Goal: Use online tool/utility: Utilize a website feature to perform a specific function

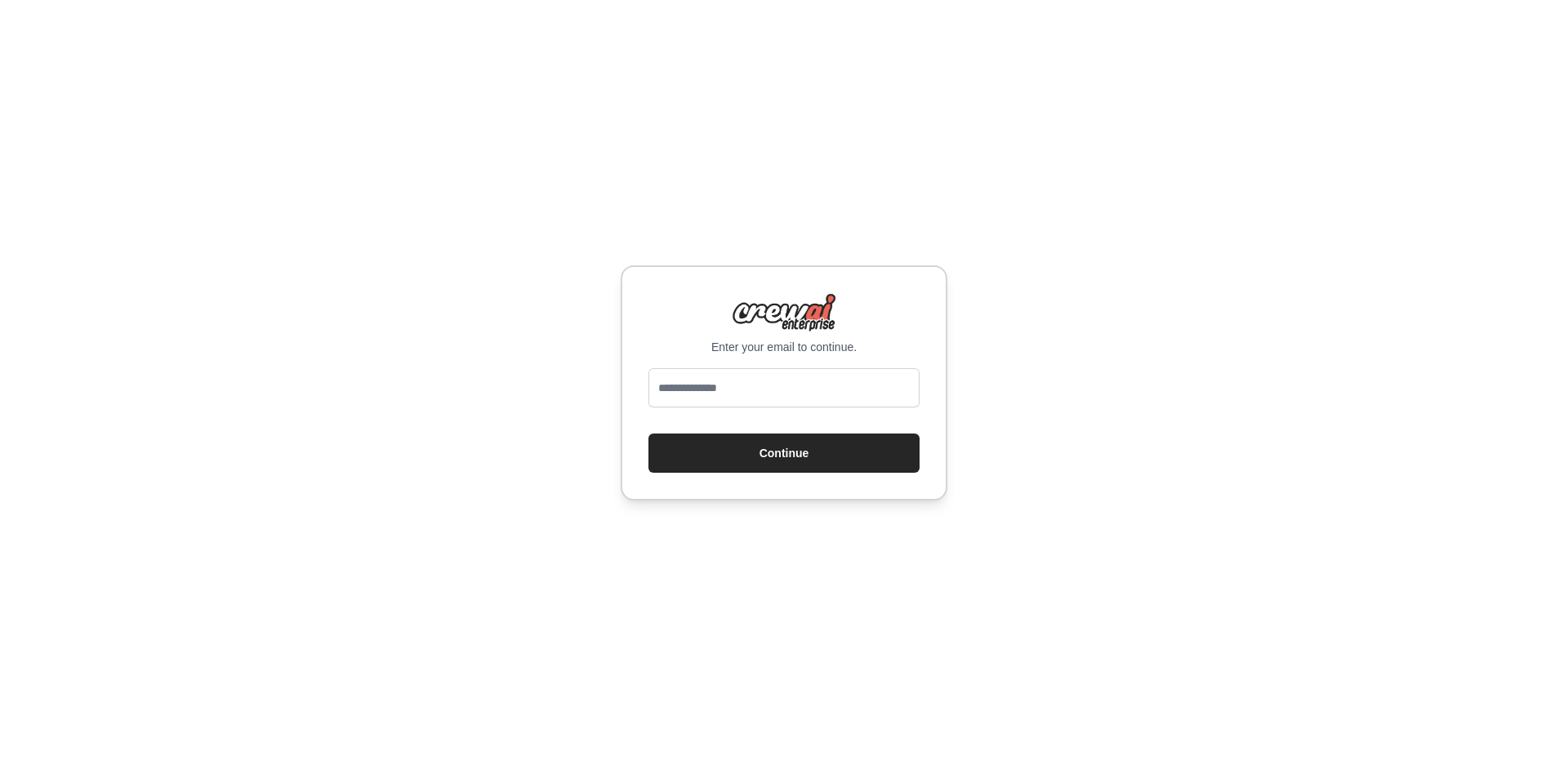
type input "**********"
click at [806, 462] on button "Continue" at bounding box center [784, 453] width 271 height 39
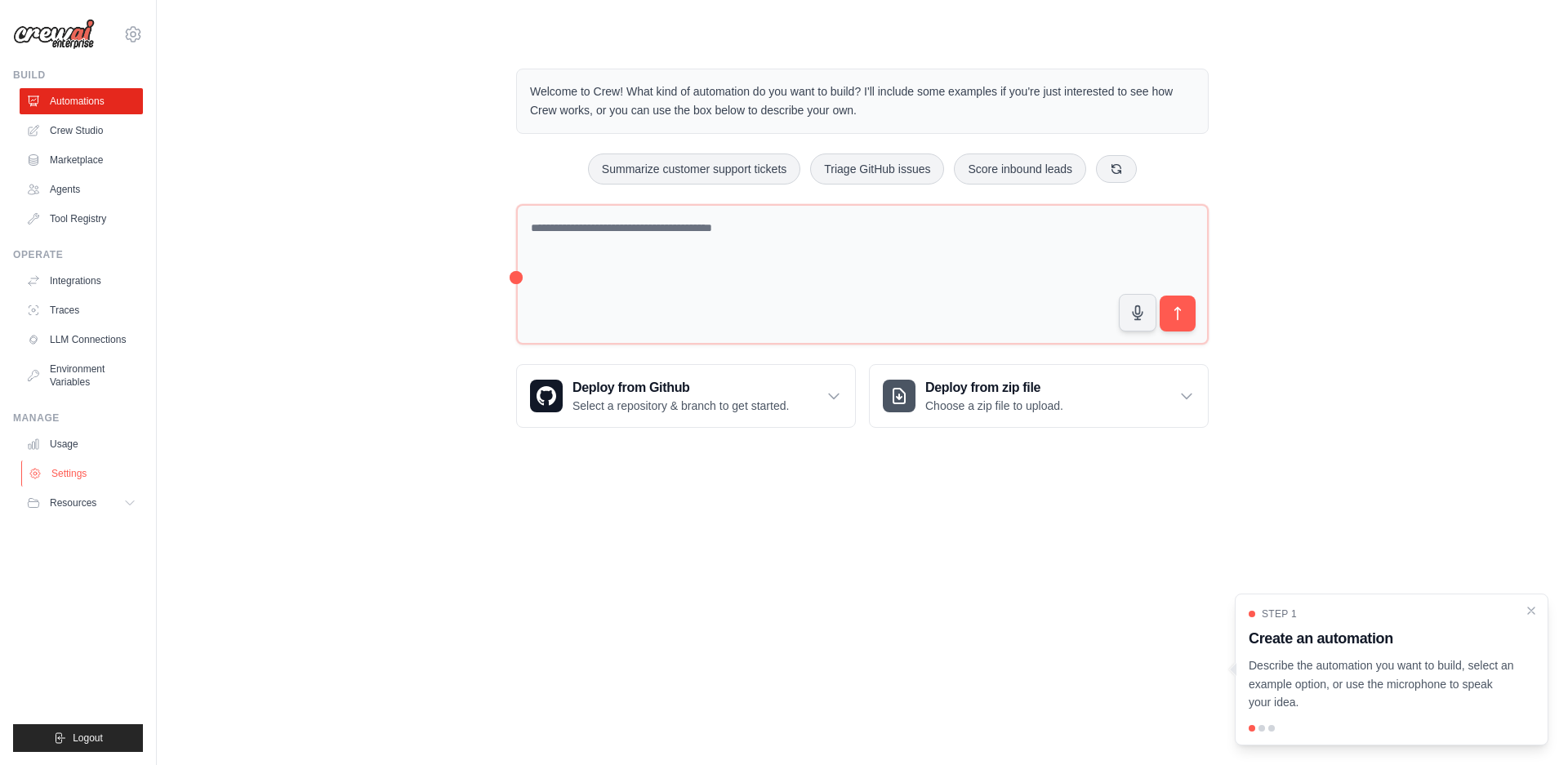
click at [84, 476] on link "Settings" at bounding box center [83, 473] width 123 height 26
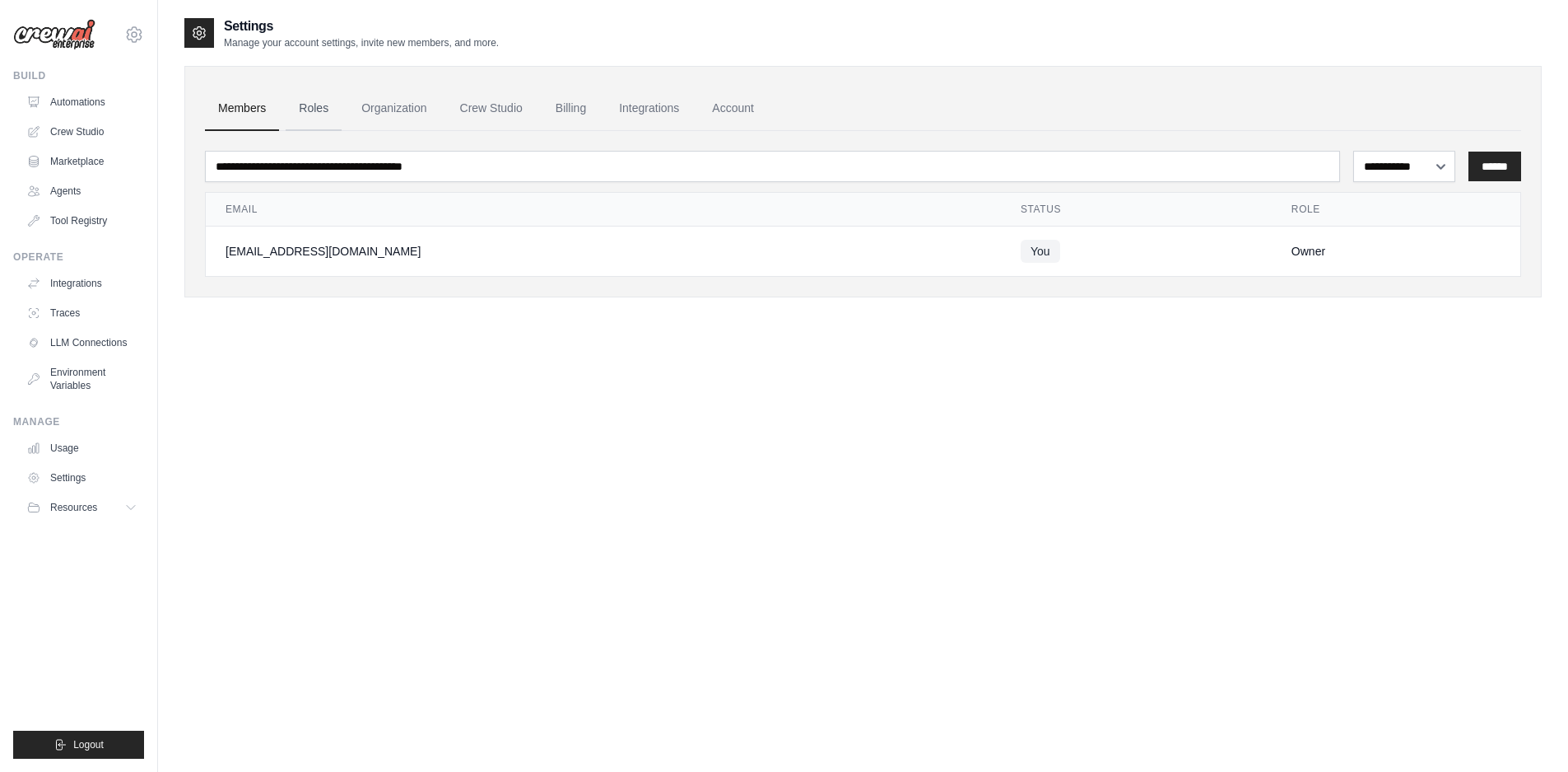
click at [330, 107] on link "Roles" at bounding box center [314, 108] width 56 height 44
click at [315, 108] on link "Roles" at bounding box center [314, 108] width 56 height 44
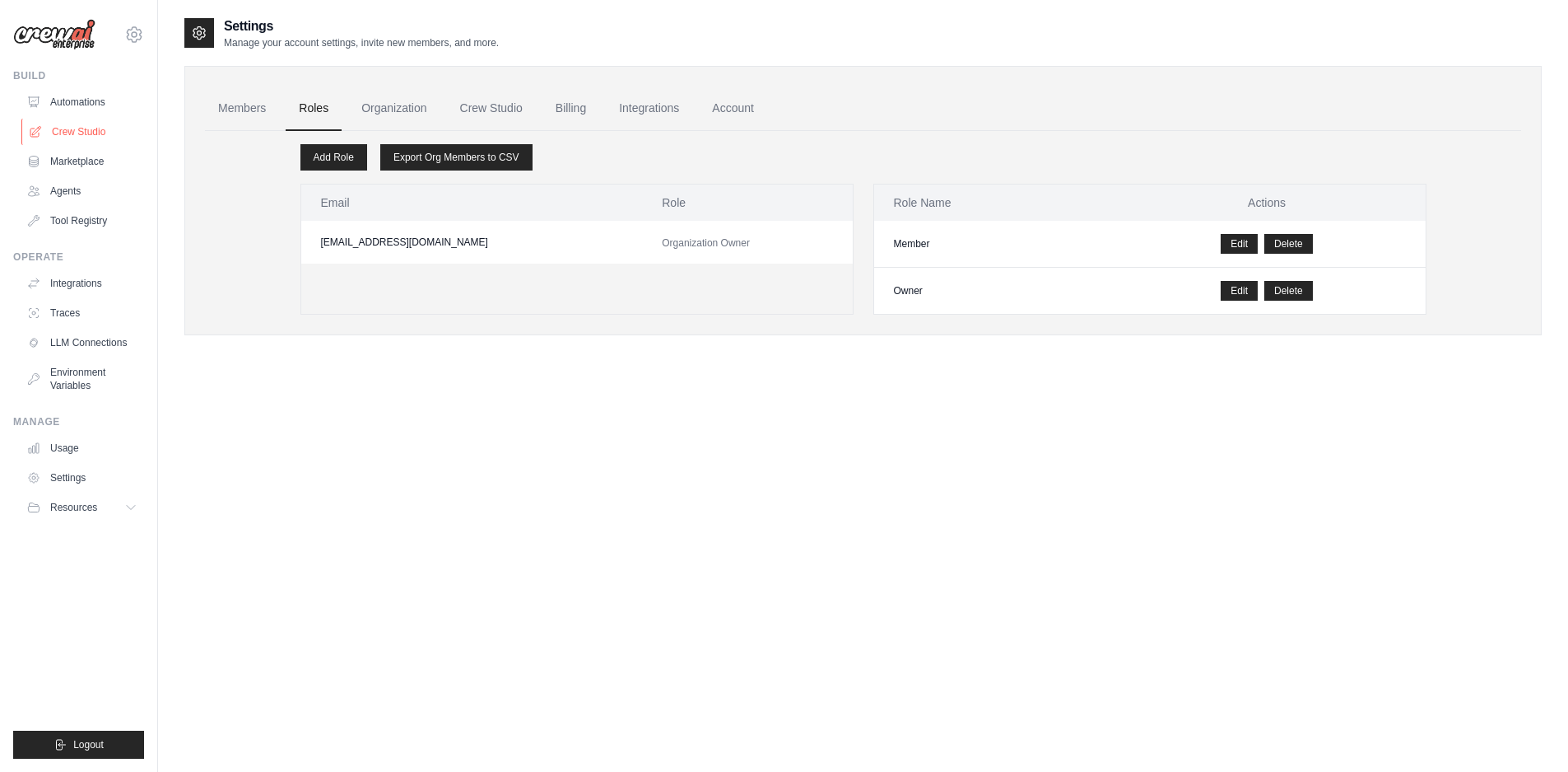
click at [83, 138] on link "Crew Studio" at bounding box center [84, 131] width 124 height 26
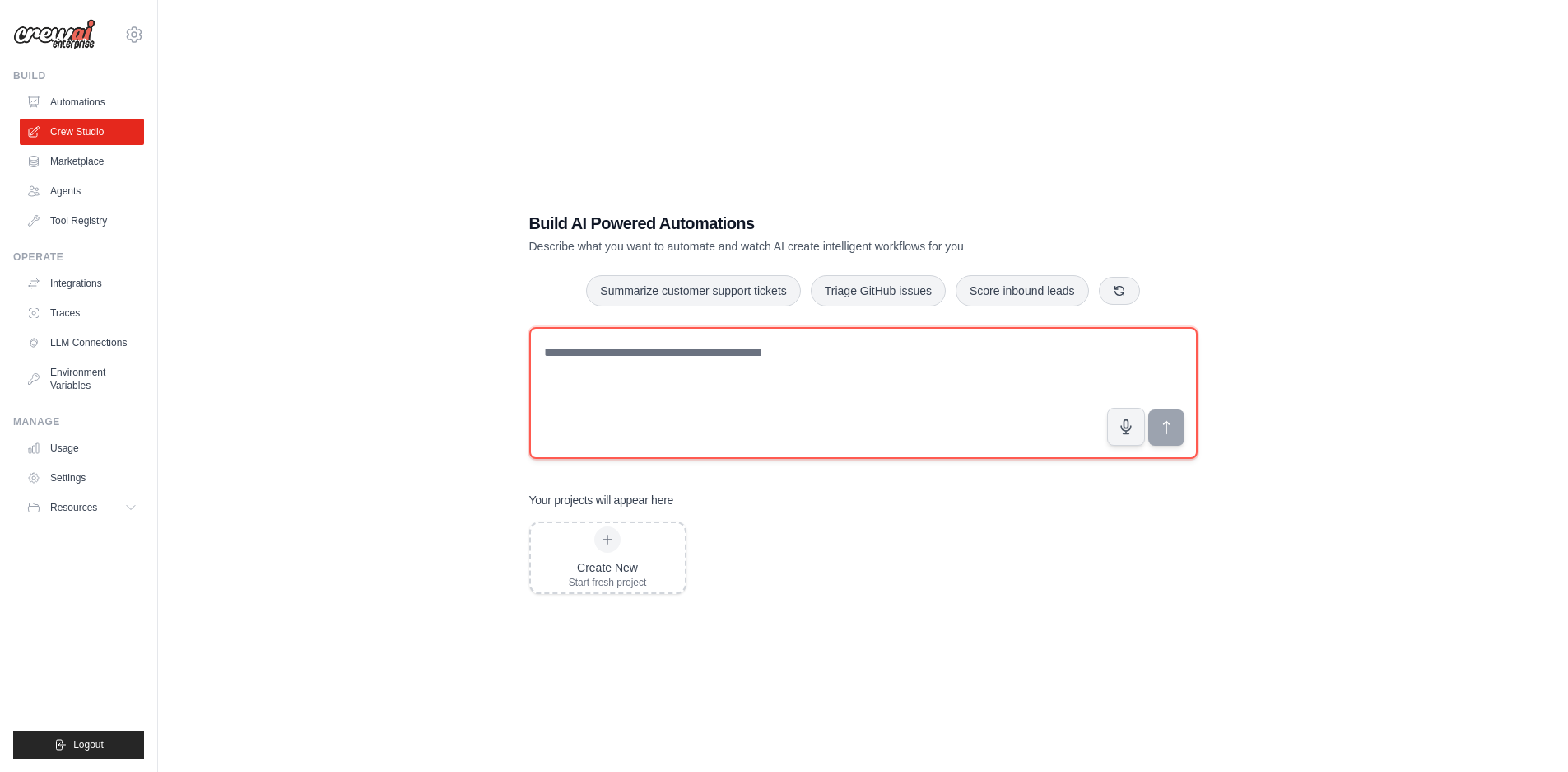
click at [607, 366] on textarea at bounding box center [864, 392] width 668 height 131
click at [882, 361] on textarea at bounding box center [864, 392] width 668 height 131
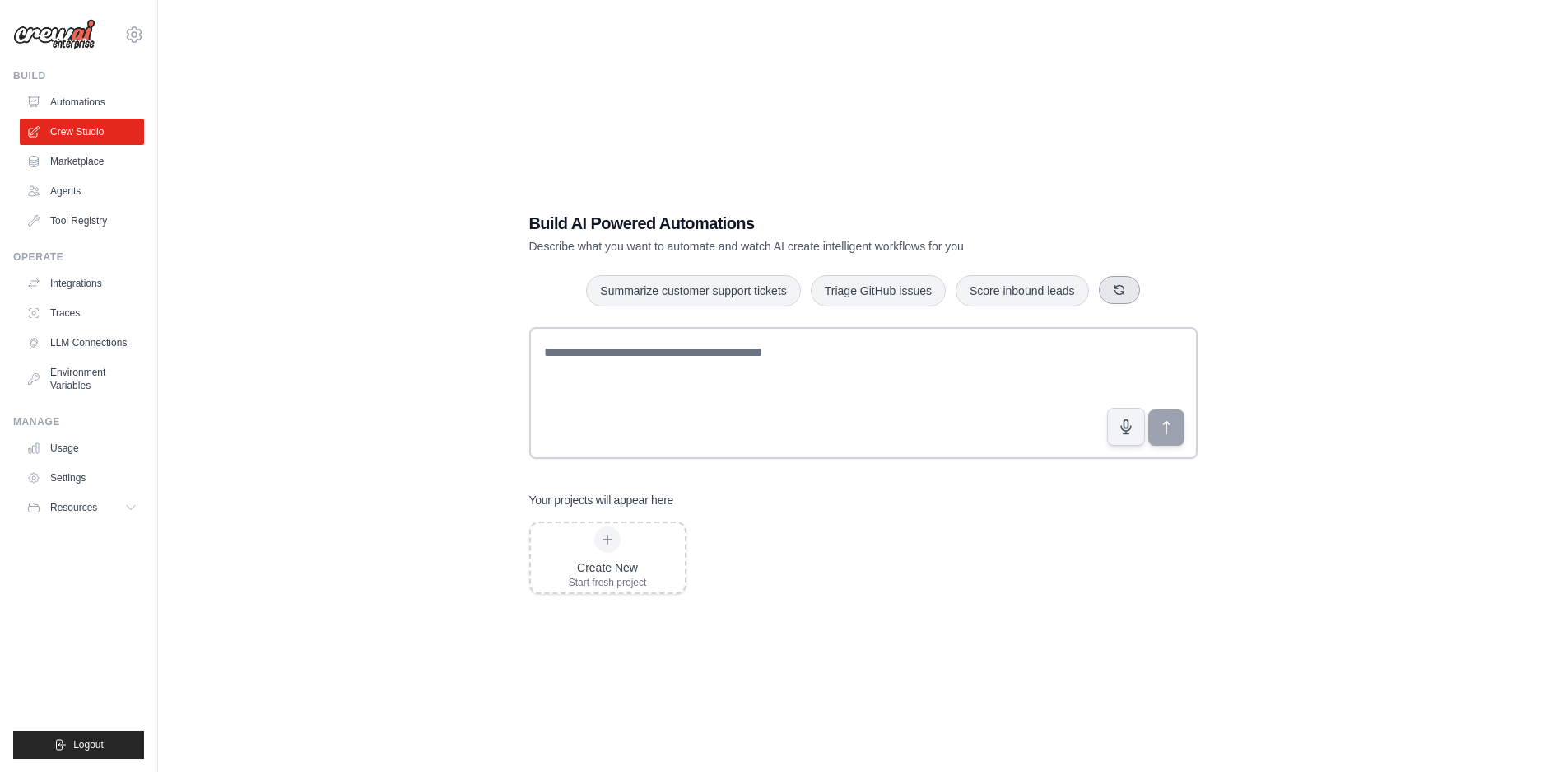
click at [1126, 296] on icon "button" at bounding box center [1119, 289] width 13 height 13
click at [702, 291] on button "Analyze customer feedback" at bounding box center [688, 290] width 170 height 32
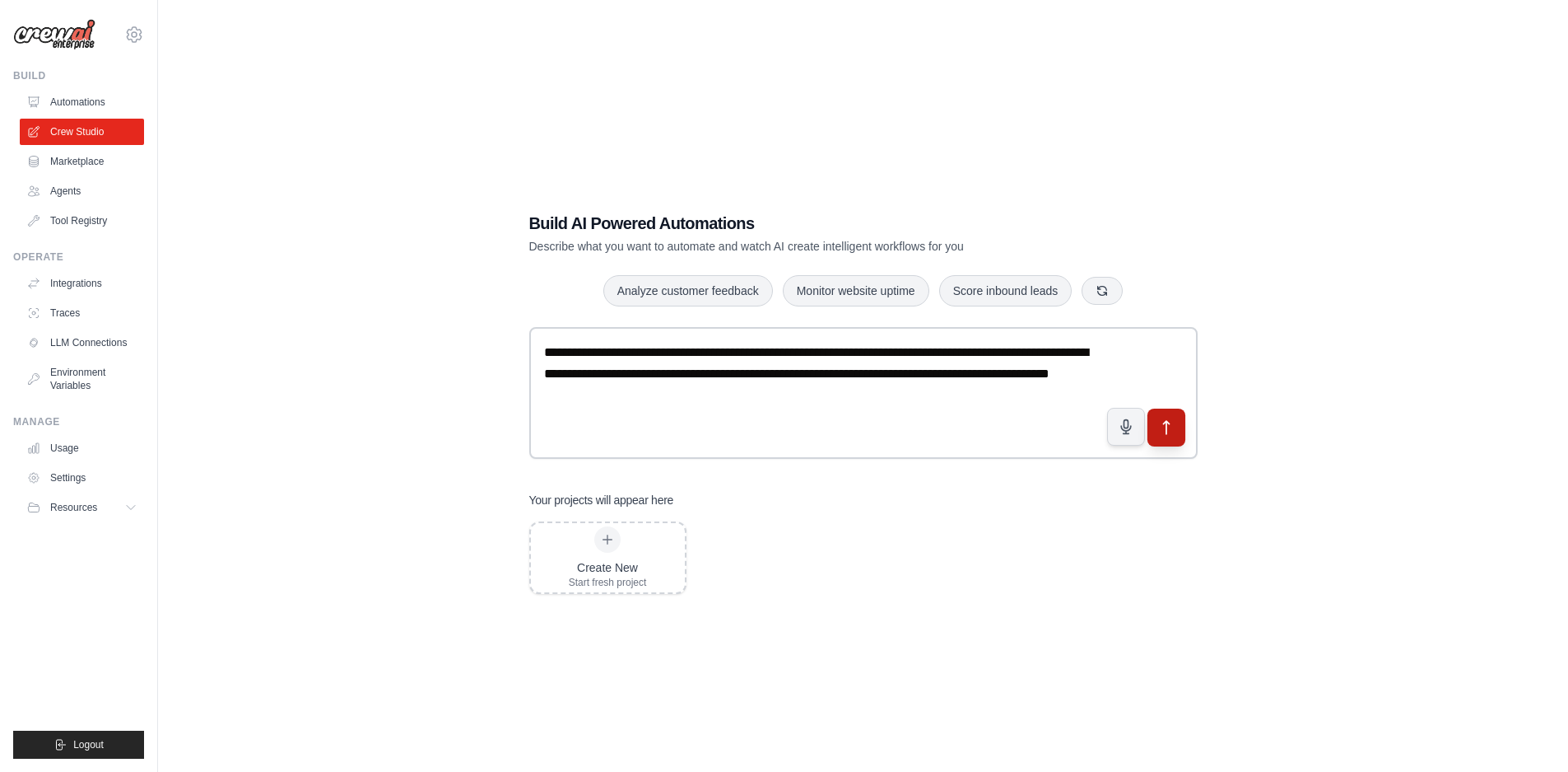
click at [1181, 431] on button "submit" at bounding box center [1166, 427] width 38 height 38
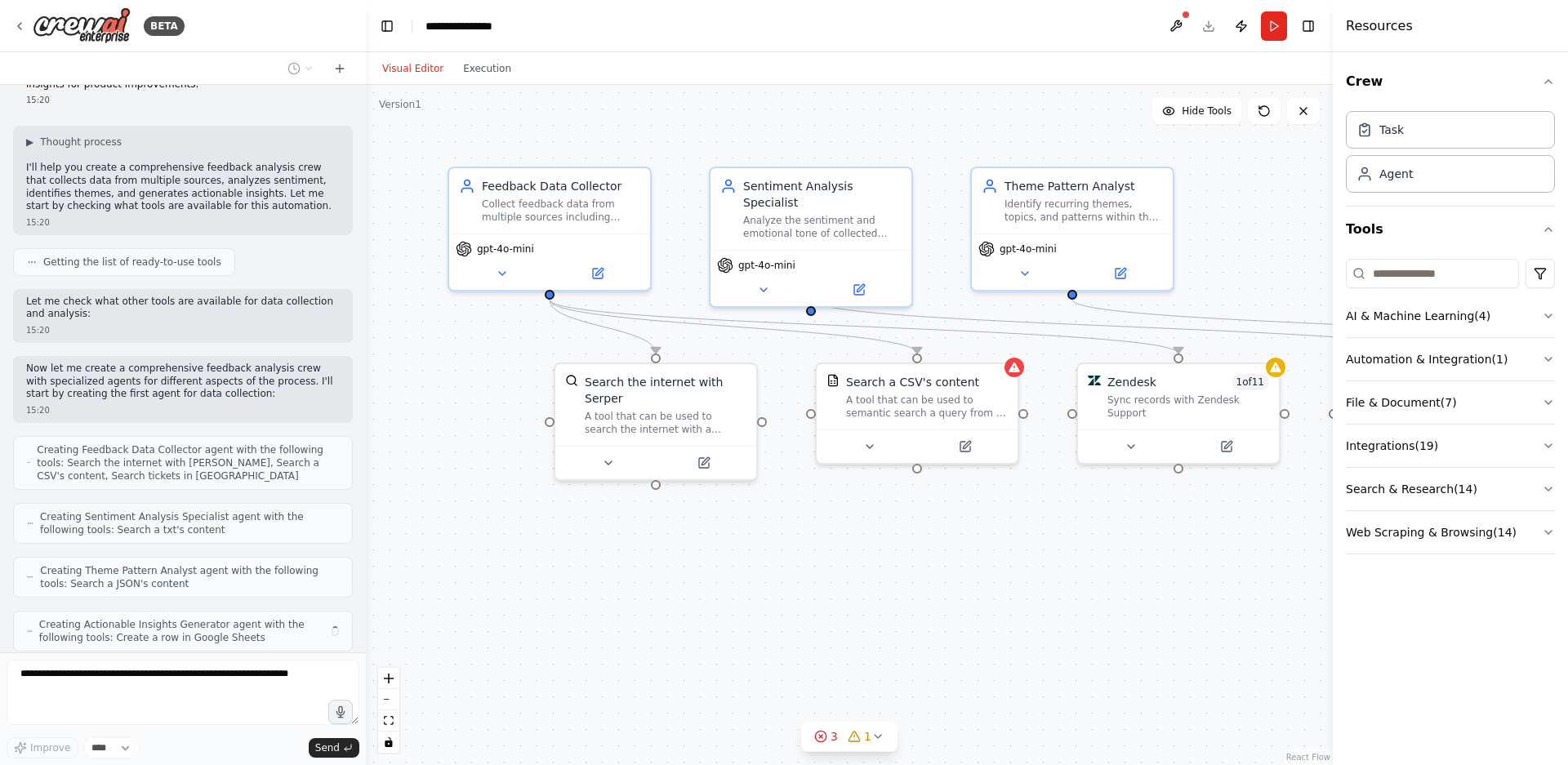
scroll to position [118, 0]
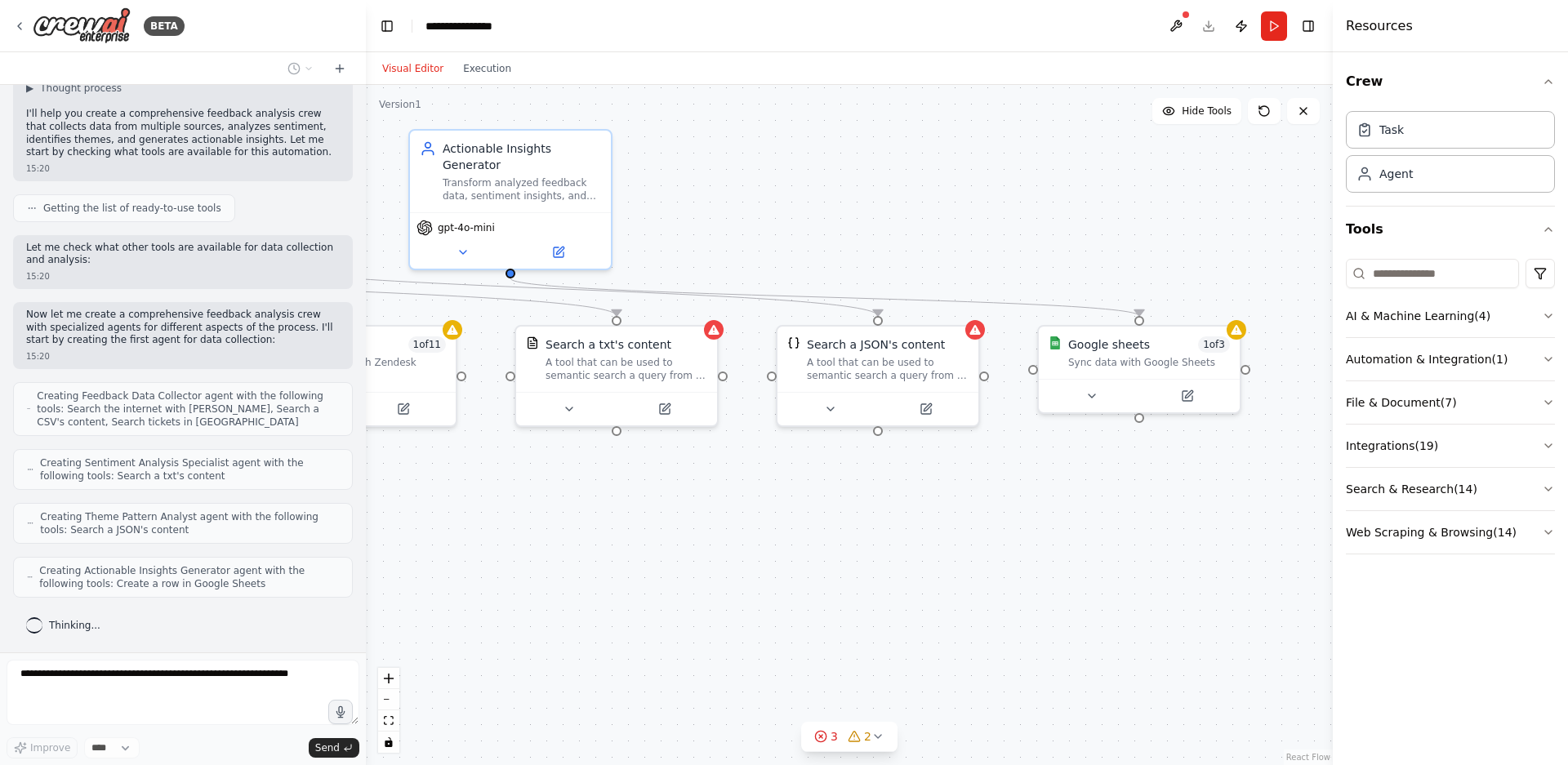
drag, startPoint x: 1276, startPoint y: 566, endPoint x: 445, endPoint y: 533, distance: 831.7
click at [445, 533] on div ".deletable-edge-delete-btn { width: 20px; height: 20px; border: 0px solid #ffff…" at bounding box center [849, 424] width 967 height 680
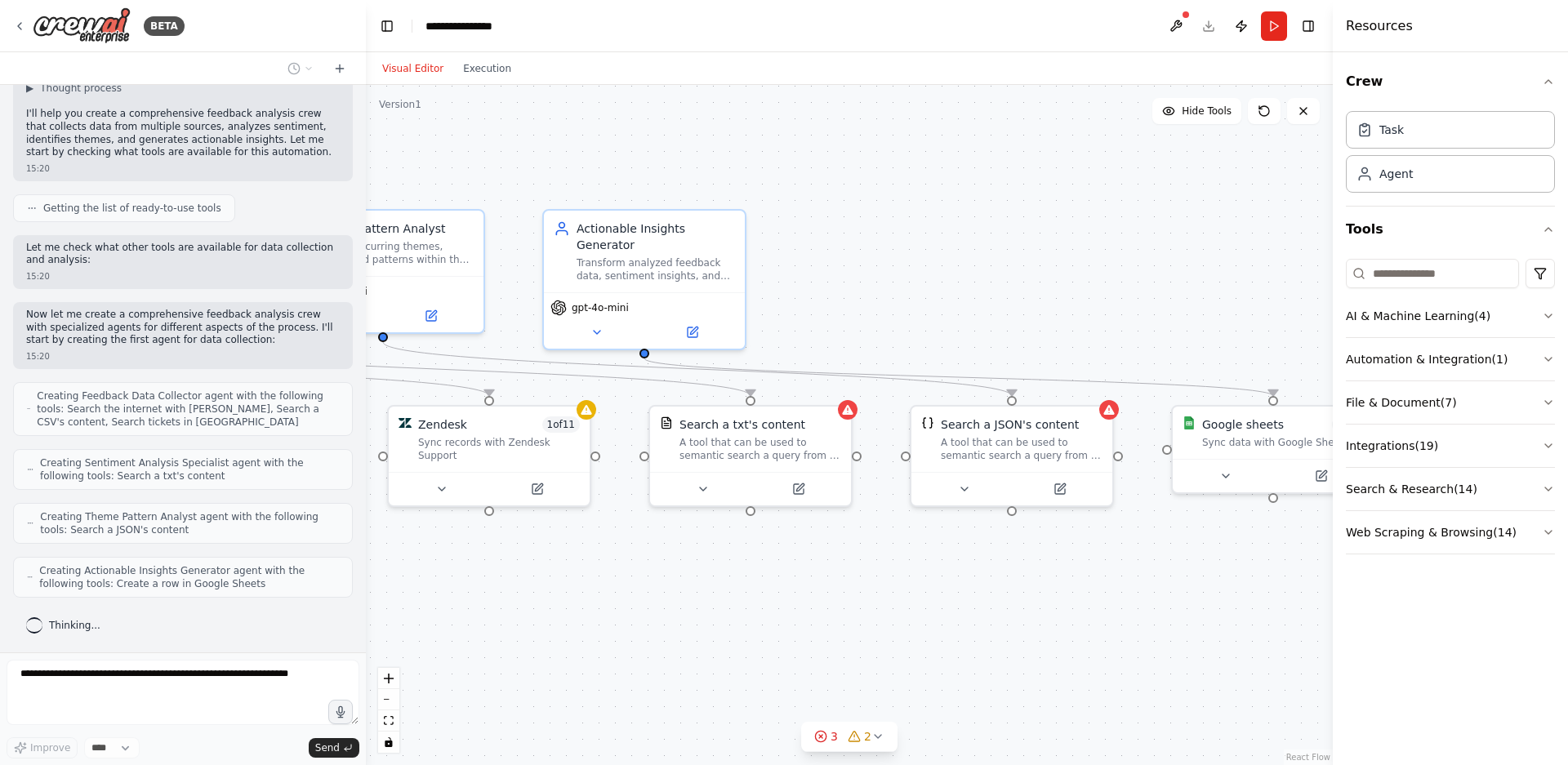
drag, startPoint x: 899, startPoint y: 560, endPoint x: 1280, endPoint y: 677, distance: 398.6
click at [1285, 677] on div ".deletable-edge-delete-btn { width: 20px; height: 20px; border: 0px solid #ffff…" at bounding box center [849, 424] width 967 height 680
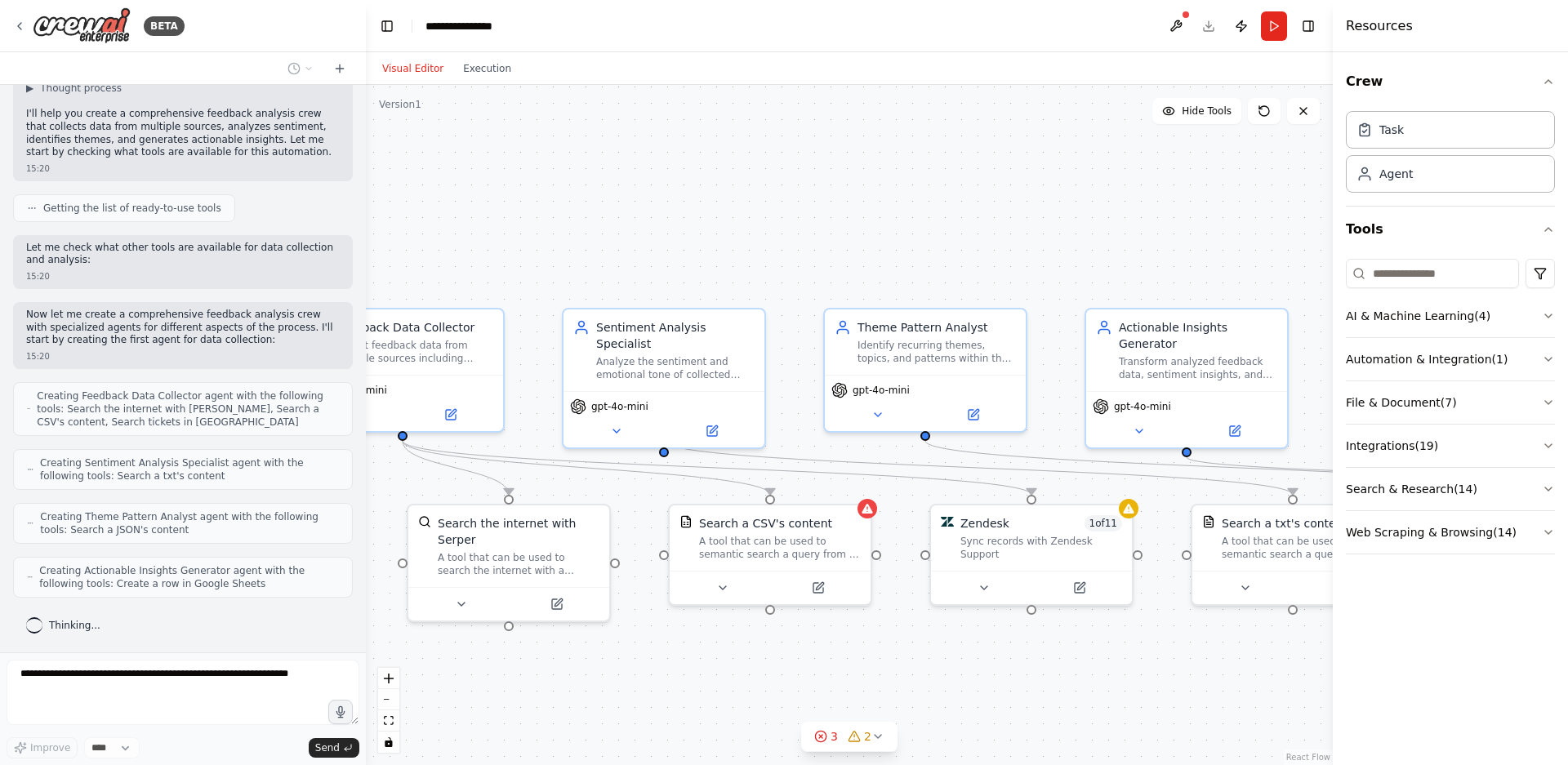
drag, startPoint x: 1144, startPoint y: 213, endPoint x: 1383, endPoint y: 264, distance: 244.4
click at [1439, 265] on div "BETA Develop a crew that collects feedback from multiple sources (surveys, revi…" at bounding box center [784, 382] width 1568 height 765
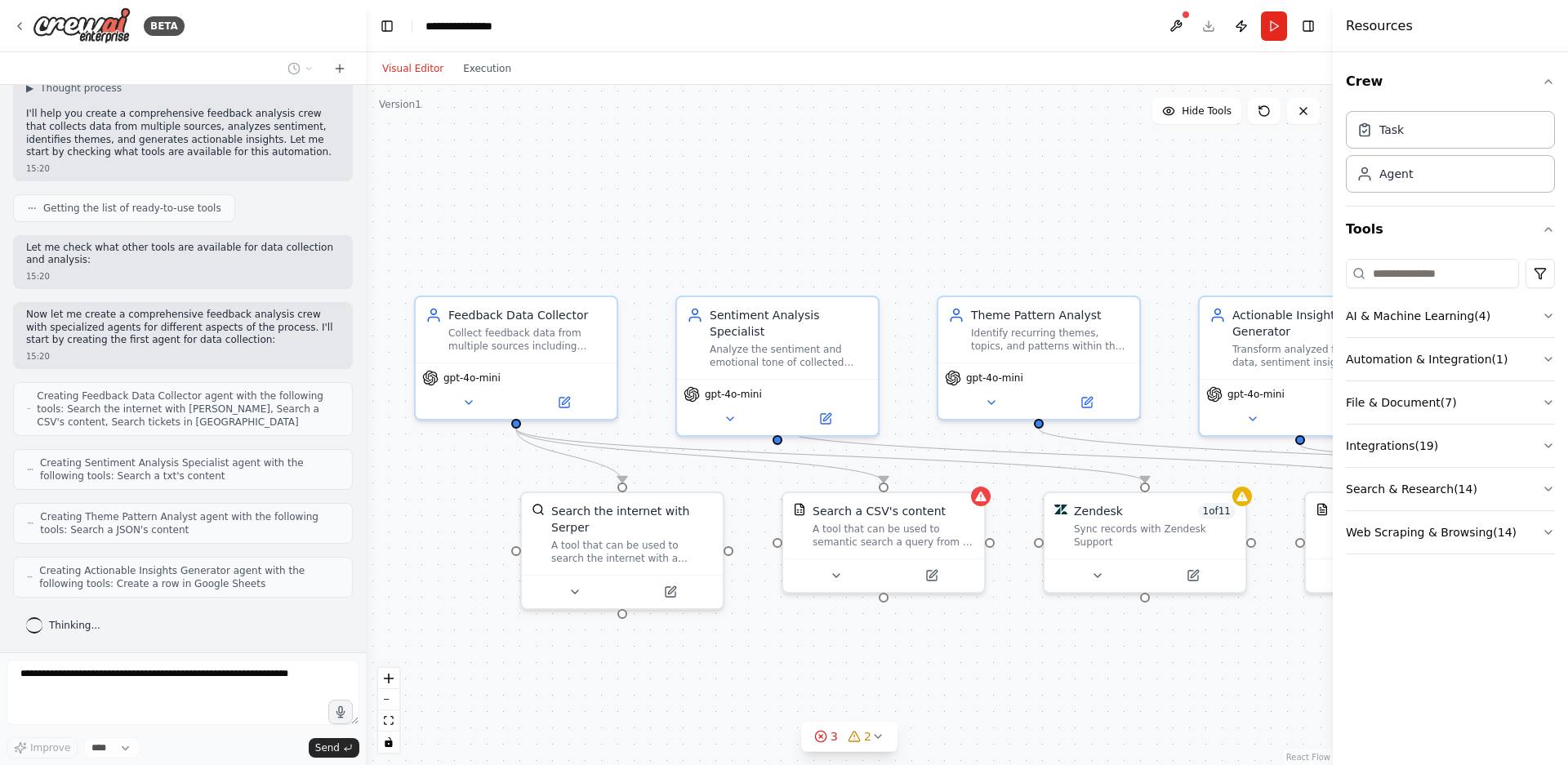
drag, startPoint x: 790, startPoint y: 243, endPoint x: 976, endPoint y: 241, distance: 186.0
click at [1007, 226] on div ".deletable-edge-delete-btn { width: 20px; height: 20px; border: 0px solid #ffff…" at bounding box center [849, 424] width 967 height 680
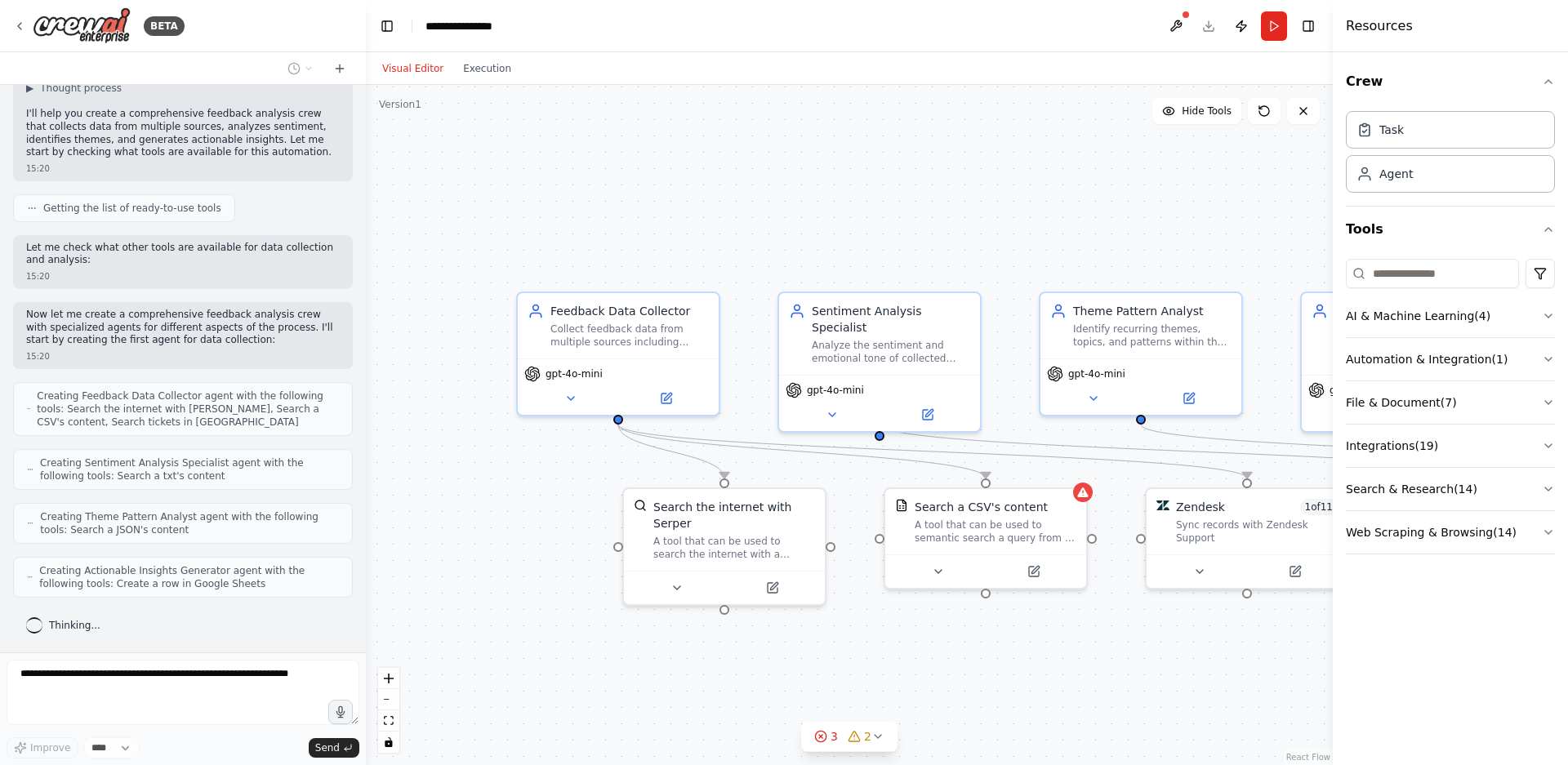
scroll to position [213, 0]
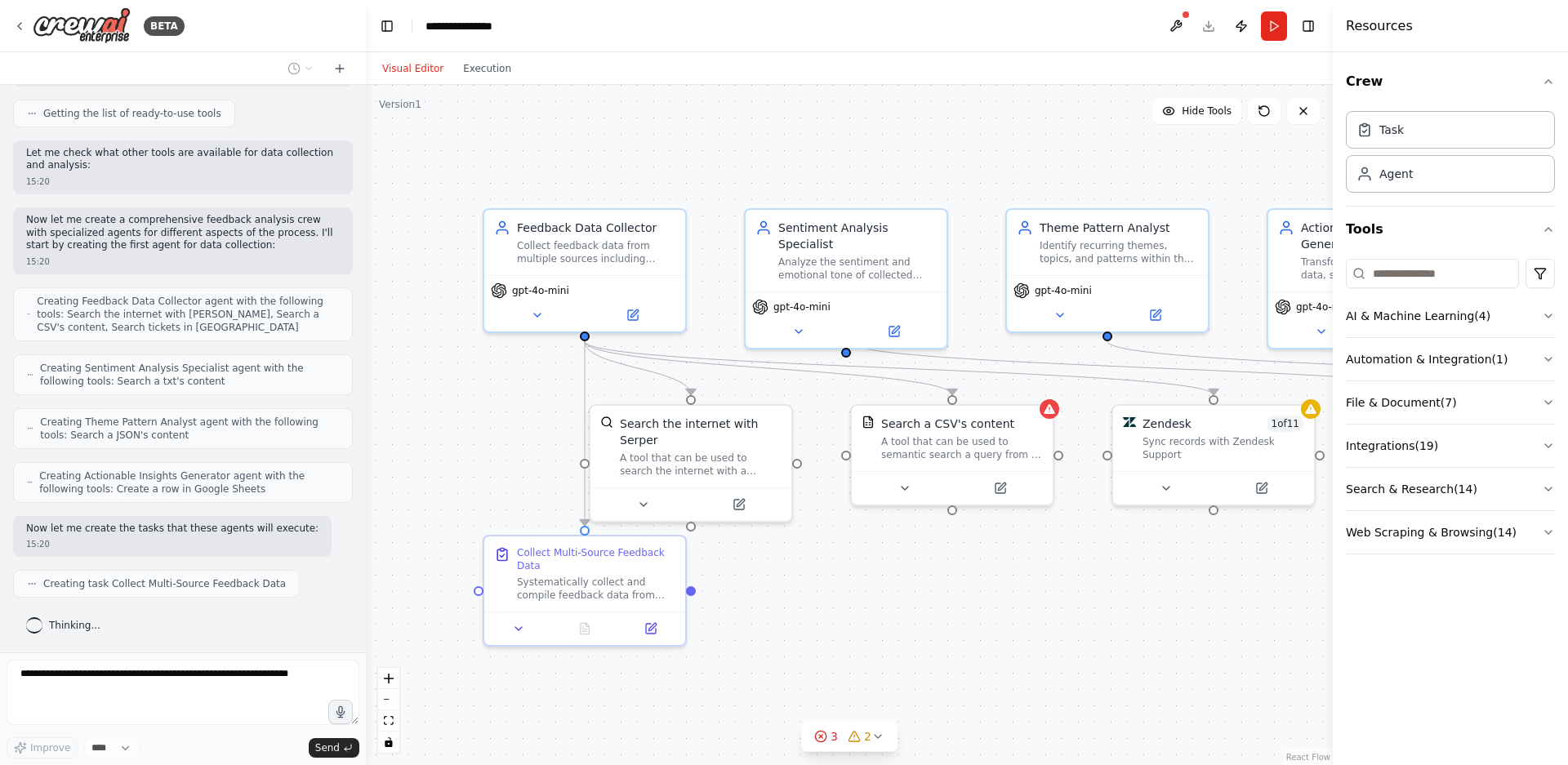
drag, startPoint x: 912, startPoint y: 249, endPoint x: 864, endPoint y: 139, distance: 120.0
click at [865, 139] on div ".deletable-edge-delete-btn { width: 20px; height: 20px; border: 0px solid #ffff…" at bounding box center [849, 424] width 967 height 680
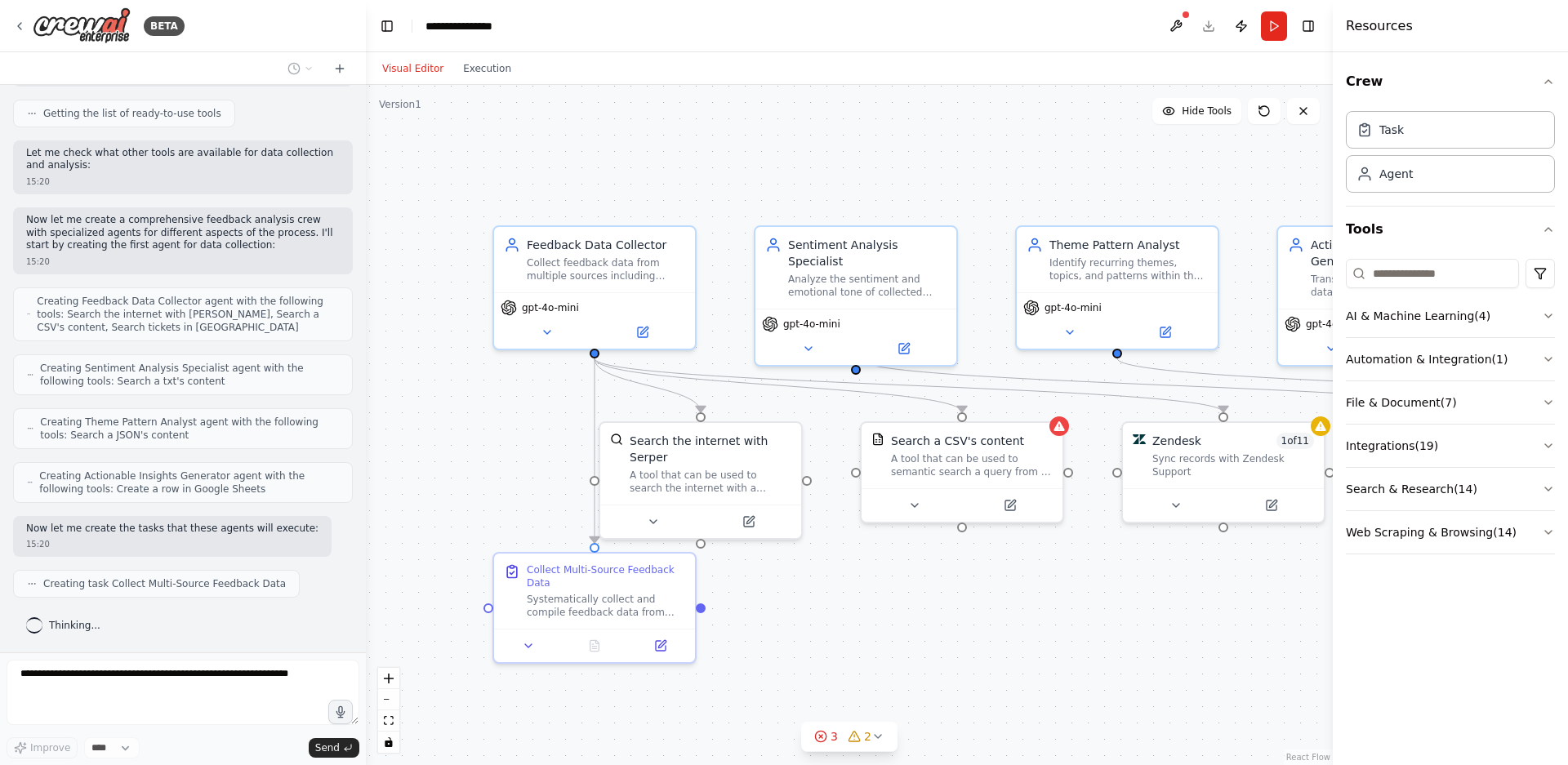
drag, startPoint x: 460, startPoint y: 396, endPoint x: 475, endPoint y: 422, distance: 30.0
click at [475, 422] on div ".deletable-edge-delete-btn { width: 20px; height: 20px; border: 0px solid #ffff…" at bounding box center [849, 424] width 967 height 680
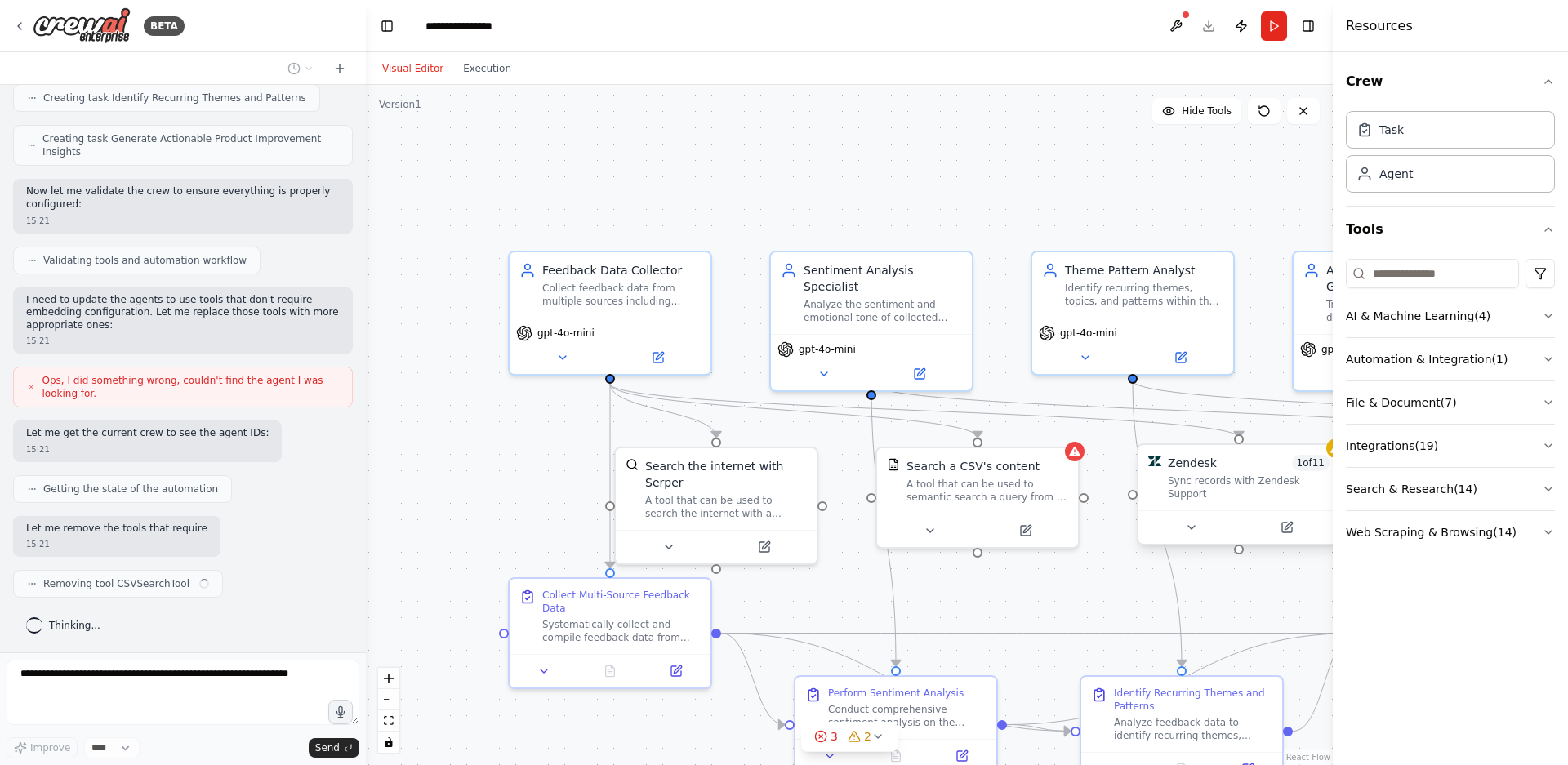
scroll to position [793, 0]
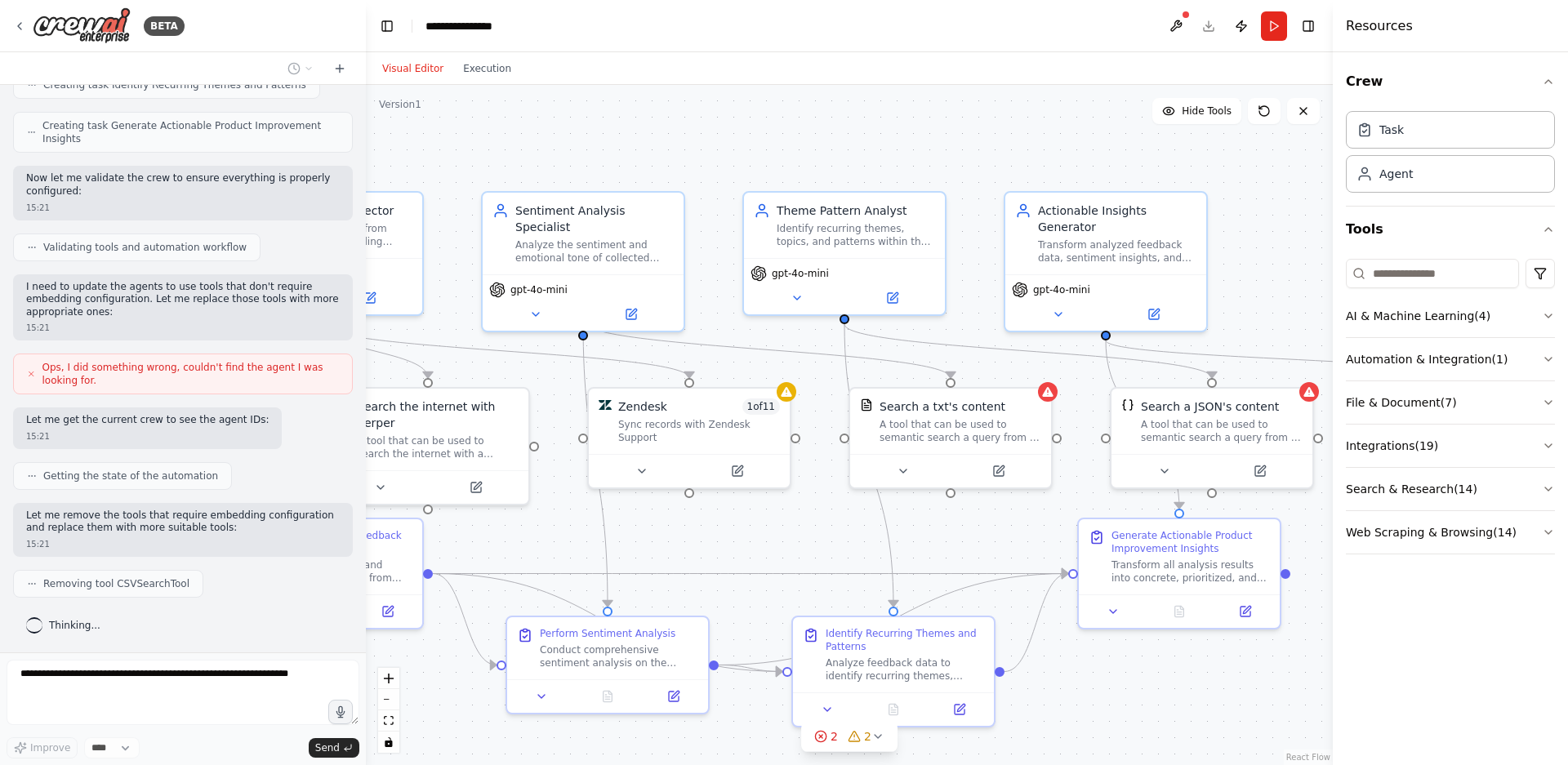
drag, startPoint x: 1042, startPoint y: 158, endPoint x: 664, endPoint y: 48, distance: 393.7
click at [665, 48] on main "**********" at bounding box center [849, 382] width 967 height 765
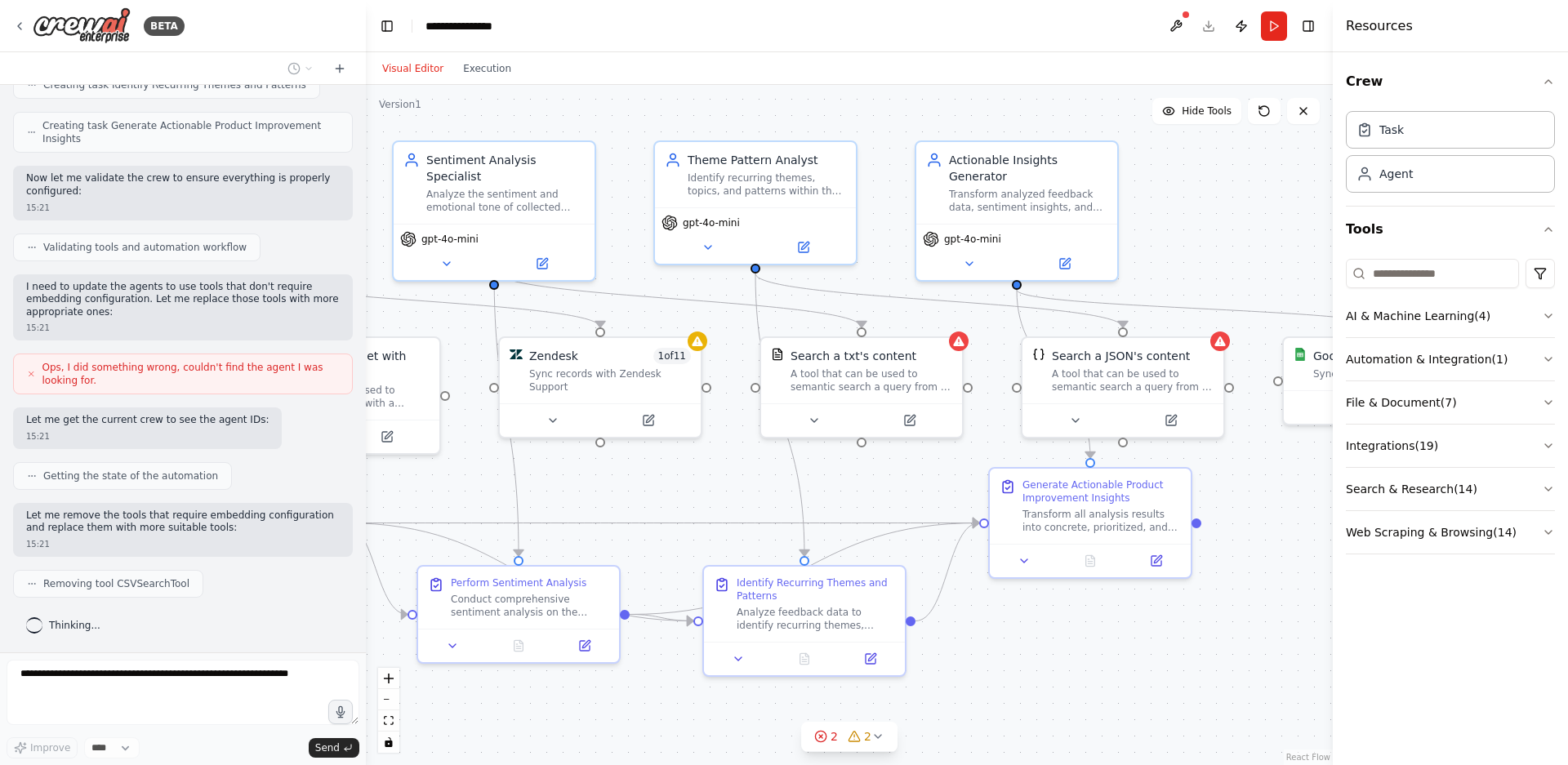
drag, startPoint x: 1121, startPoint y: 676, endPoint x: 1070, endPoint y: 673, distance: 51.1
click at [1070, 674] on div ".deletable-edge-delete-btn { width: 20px; height: 20px; border: 0px solid #ffff…" at bounding box center [849, 424] width 967 height 680
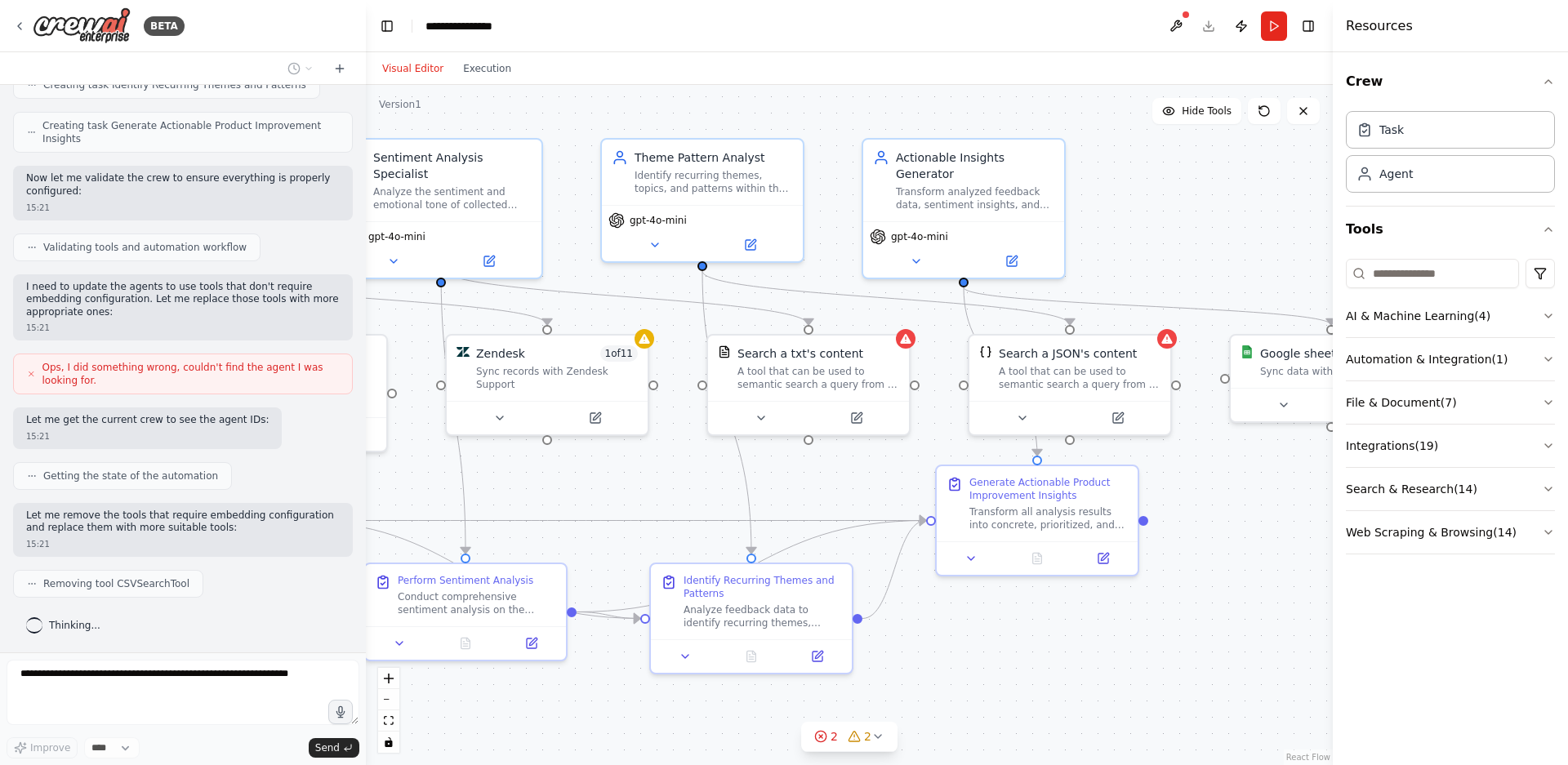
drag, startPoint x: 1126, startPoint y: 661, endPoint x: 1054, endPoint y: 653, distance: 72.4
click at [1055, 654] on div ".deletable-edge-delete-btn { width: 20px; height: 20px; border: 0px solid #ffff…" at bounding box center [849, 424] width 967 height 680
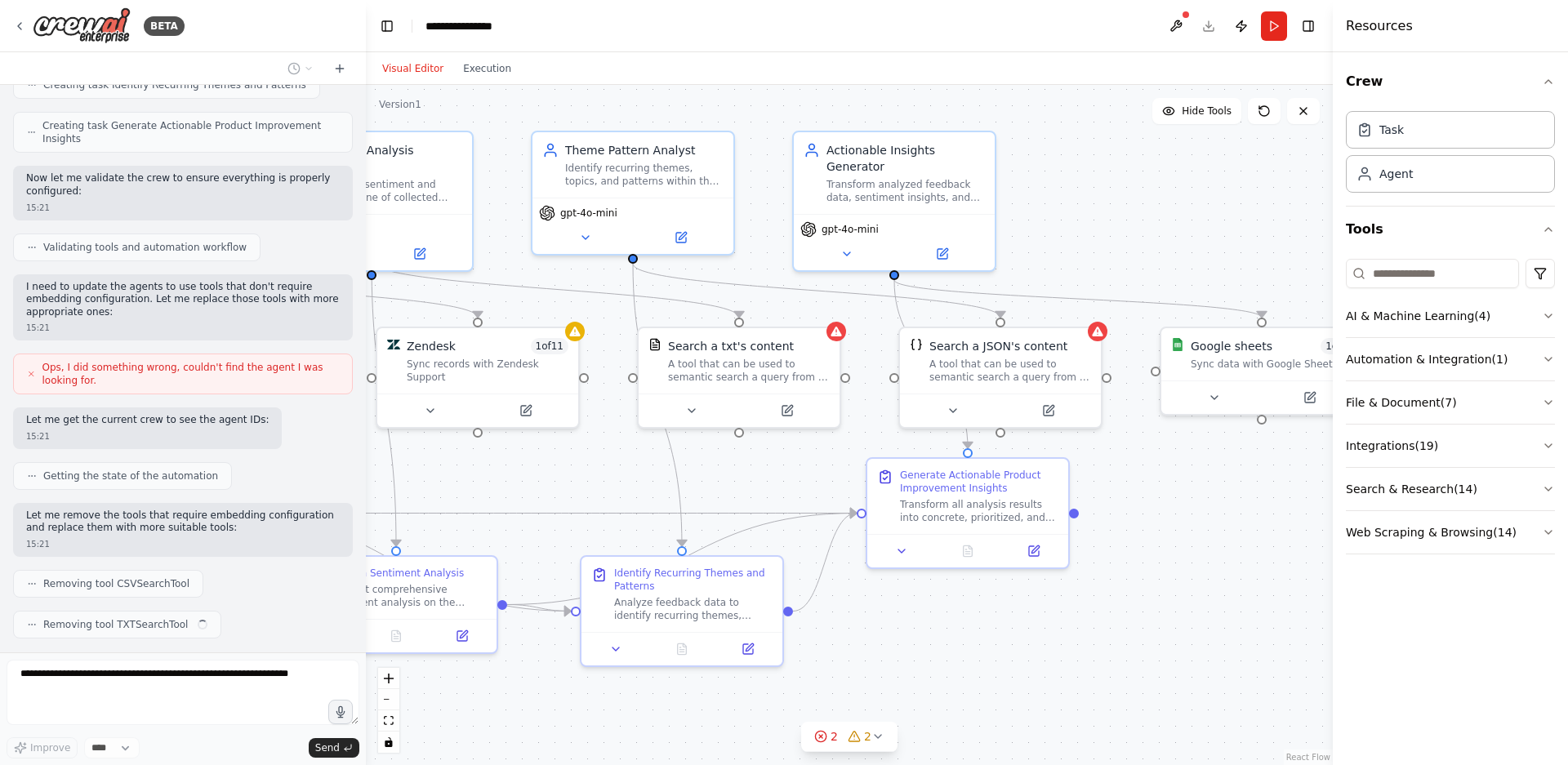
scroll to position [834, 0]
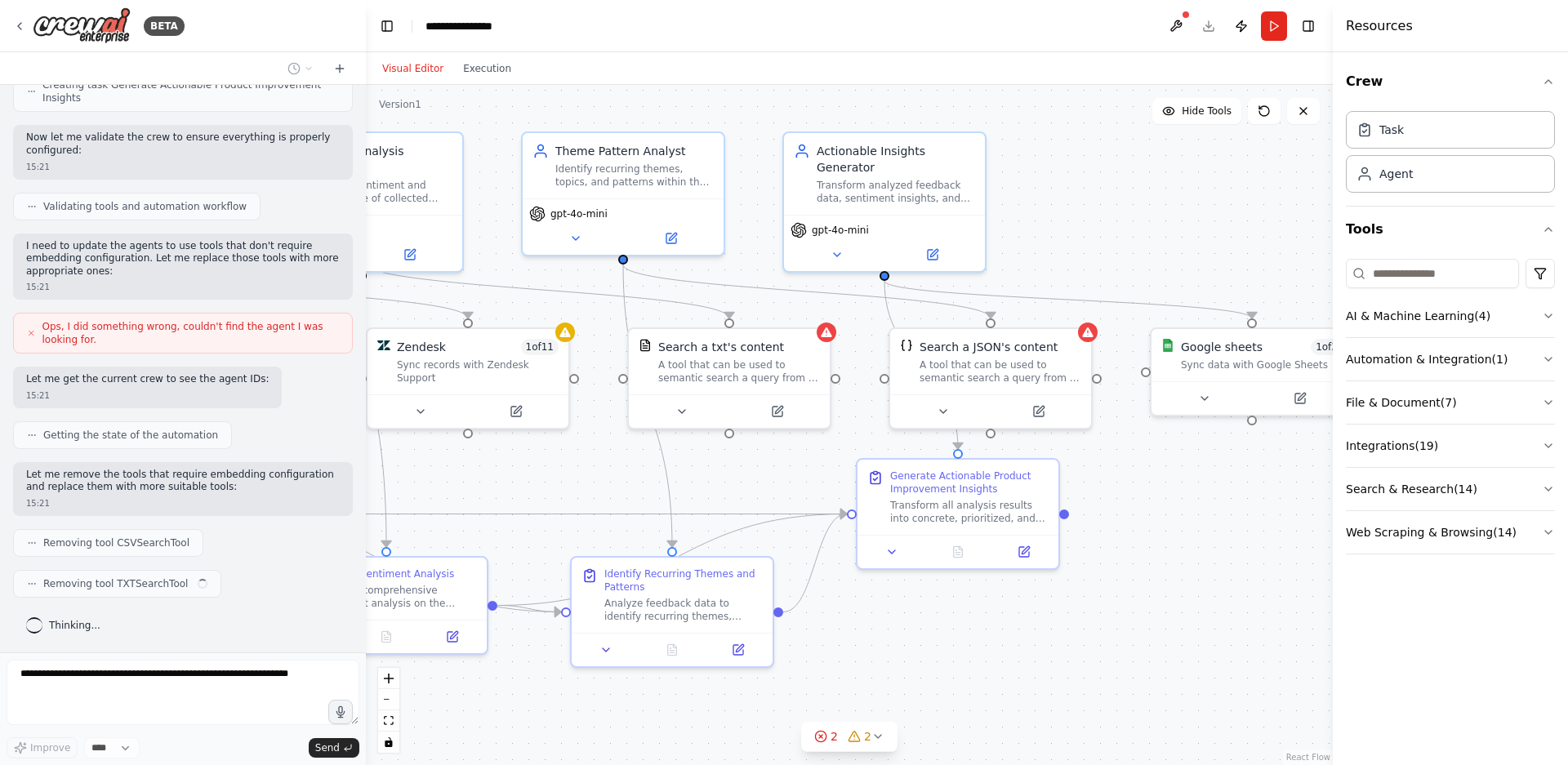
drag, startPoint x: 1114, startPoint y: 661, endPoint x: 966, endPoint y: 658, distance: 148.0
click at [966, 658] on div ".deletable-edge-delete-btn { width: 20px; height: 20px; border: 0px solid #ffff…" at bounding box center [849, 424] width 967 height 680
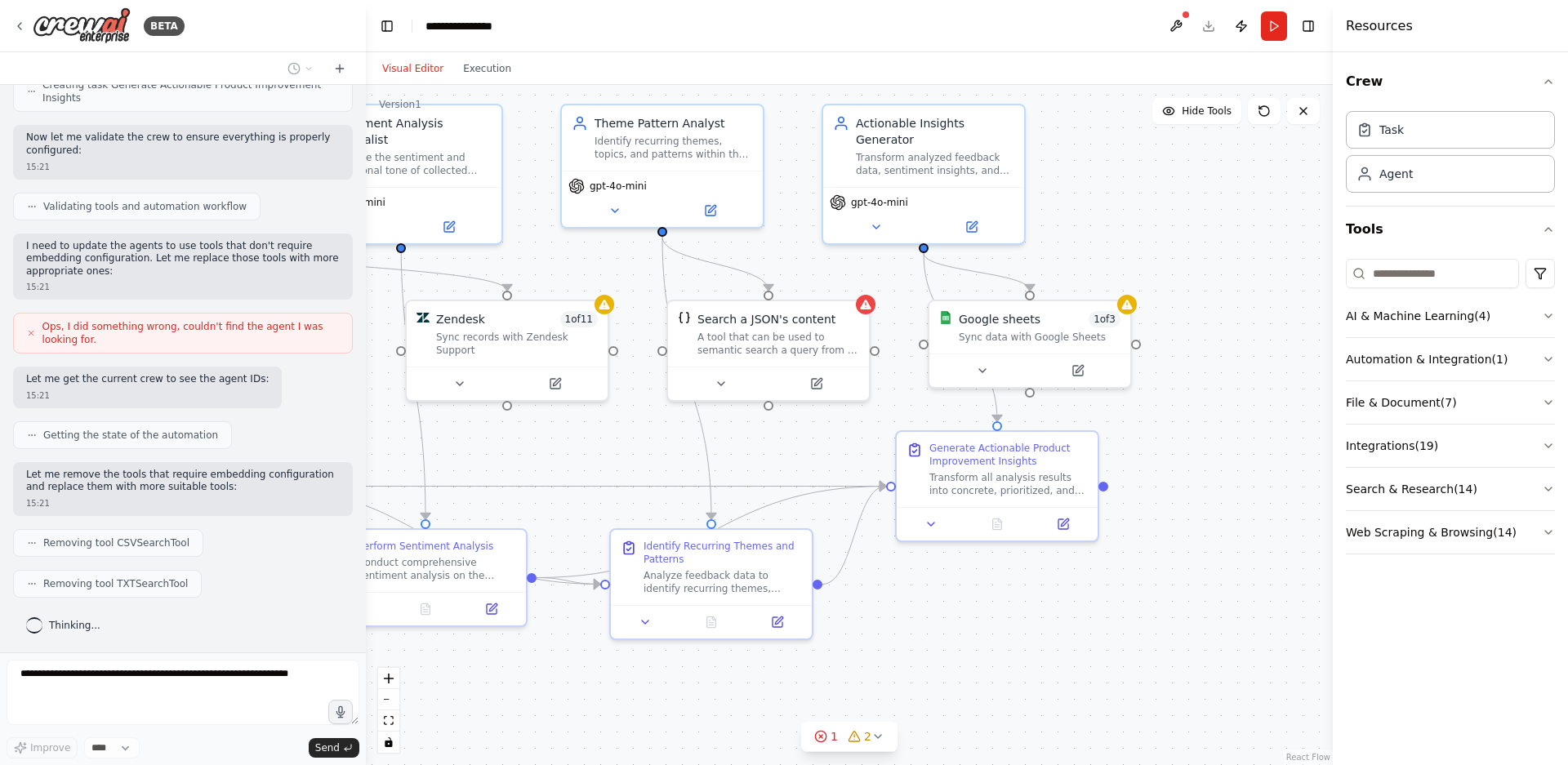
drag, startPoint x: 973, startPoint y: 658, endPoint x: 1243, endPoint y: 616, distance: 273.2
click at [1244, 613] on div ".deletable-edge-delete-btn { width: 20px; height: 20px; border: 0px solid #ffff…" at bounding box center [849, 424] width 967 height 680
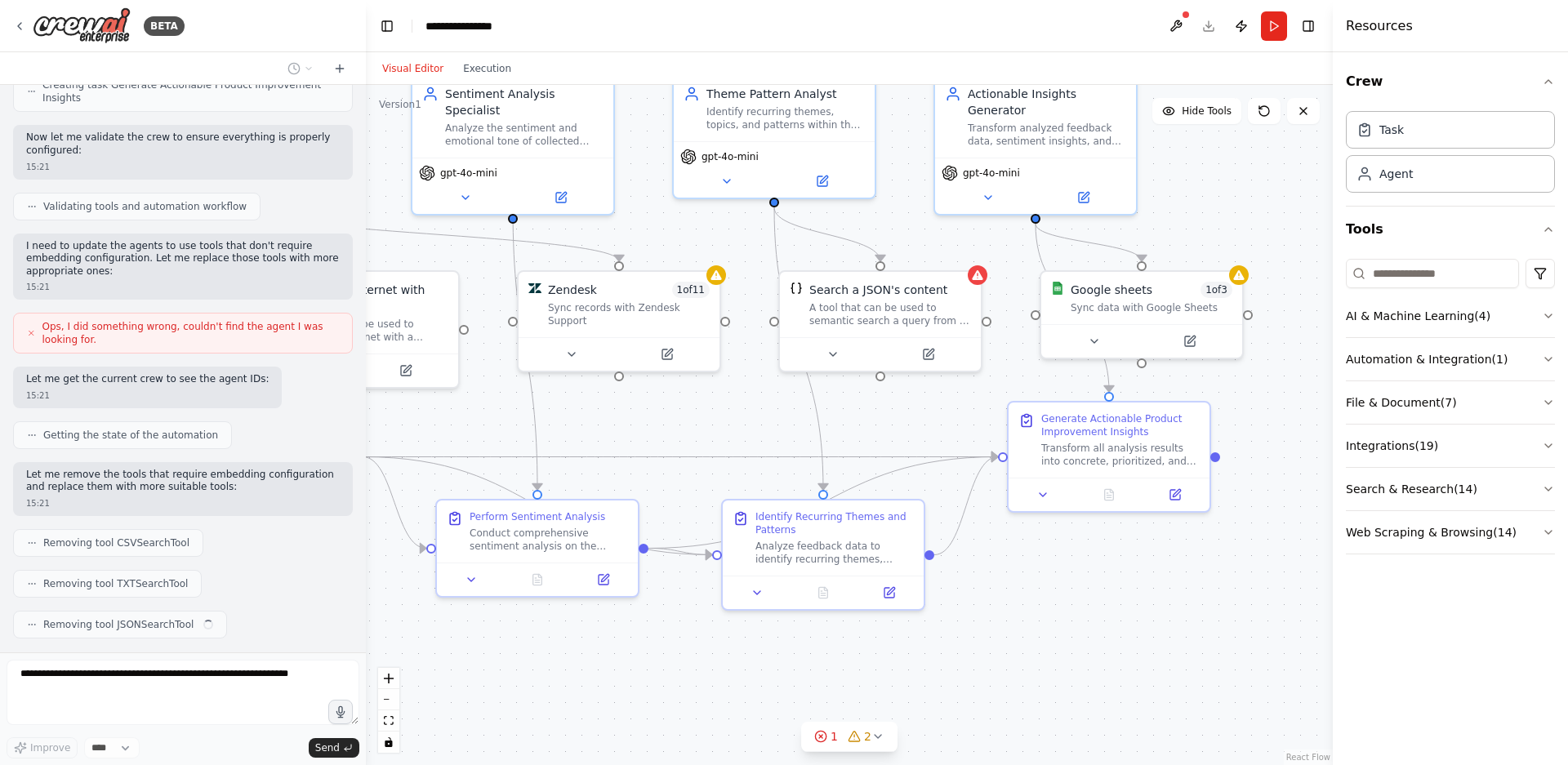
scroll to position [875, 0]
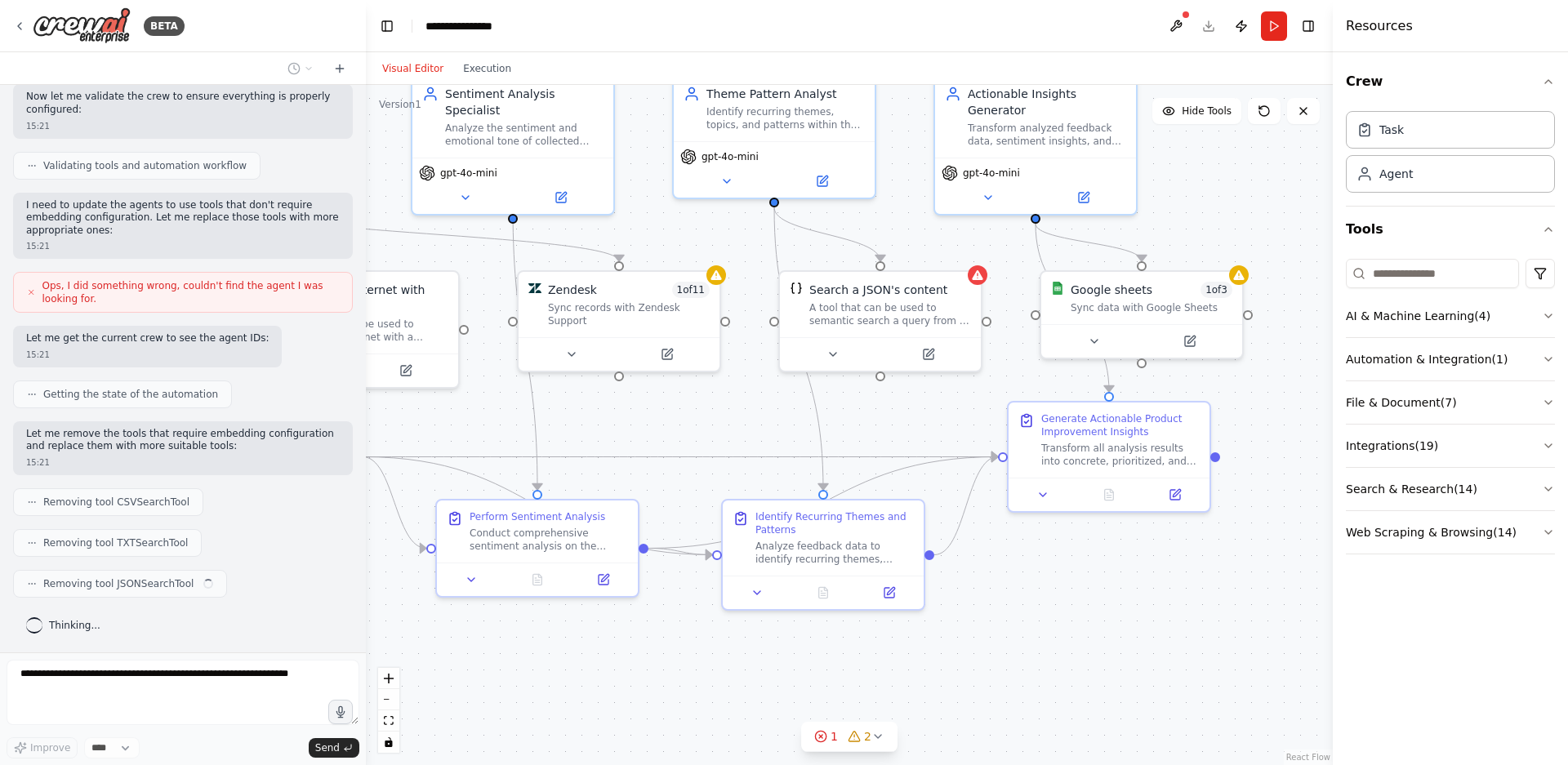
drag, startPoint x: 1121, startPoint y: 642, endPoint x: 1176, endPoint y: 614, distance: 61.7
click at [1176, 614] on div ".deletable-edge-delete-btn { width: 20px; height: 20px; border: 0px solid #ffff…" at bounding box center [849, 424] width 967 height 680
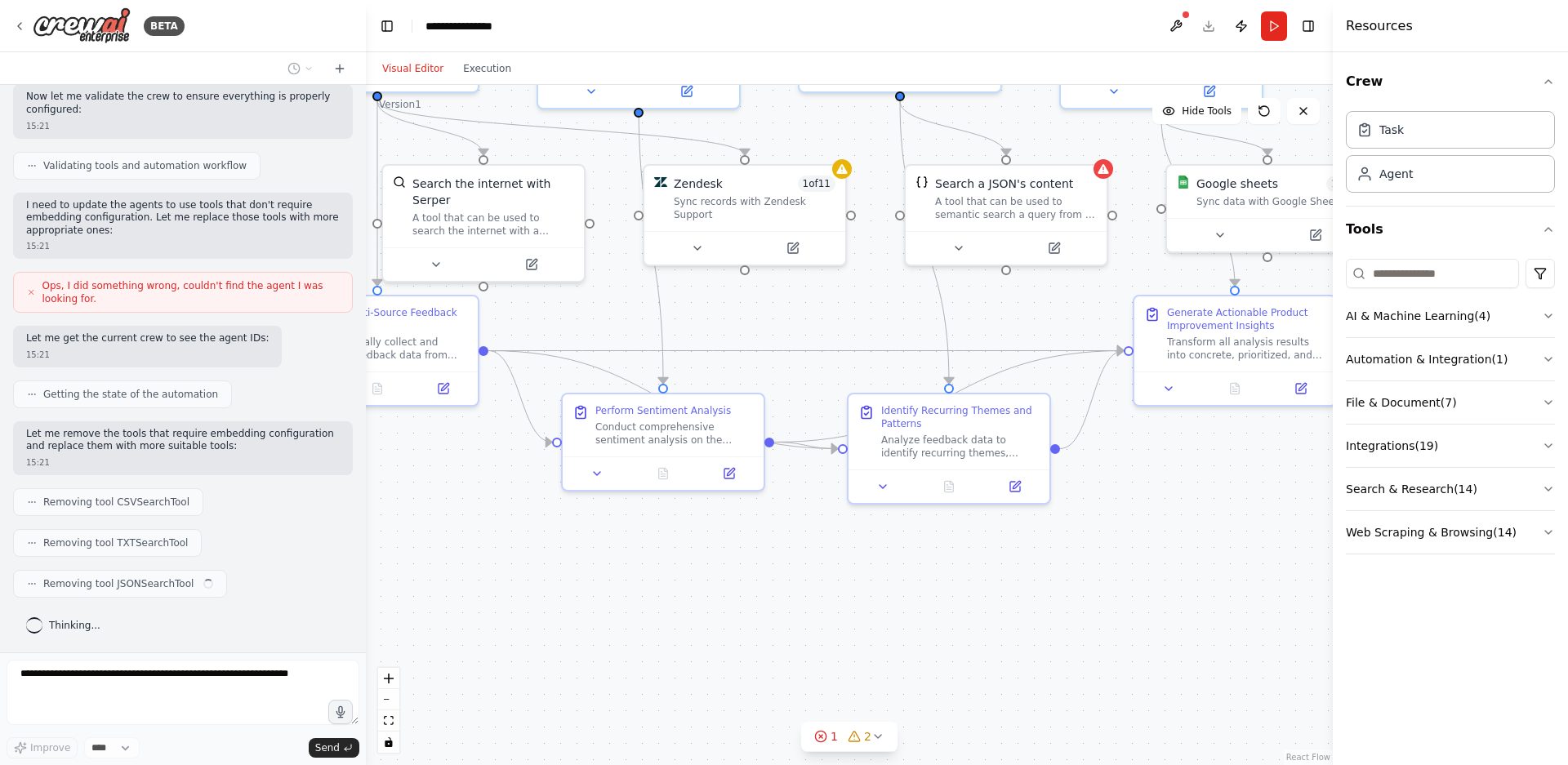
drag, startPoint x: 1127, startPoint y: 637, endPoint x: 1217, endPoint y: 551, distance: 124.5
click at [1217, 551] on div ".deletable-edge-delete-btn { width: 20px; height: 20px; border: 0px solid #ffff…" at bounding box center [849, 424] width 967 height 680
drag, startPoint x: 1145, startPoint y: 602, endPoint x: 1169, endPoint y: 574, distance: 36.9
click at [1169, 574] on div ".deletable-edge-delete-btn { width: 20px; height: 20px; border: 0px solid #ffff…" at bounding box center [849, 424] width 967 height 680
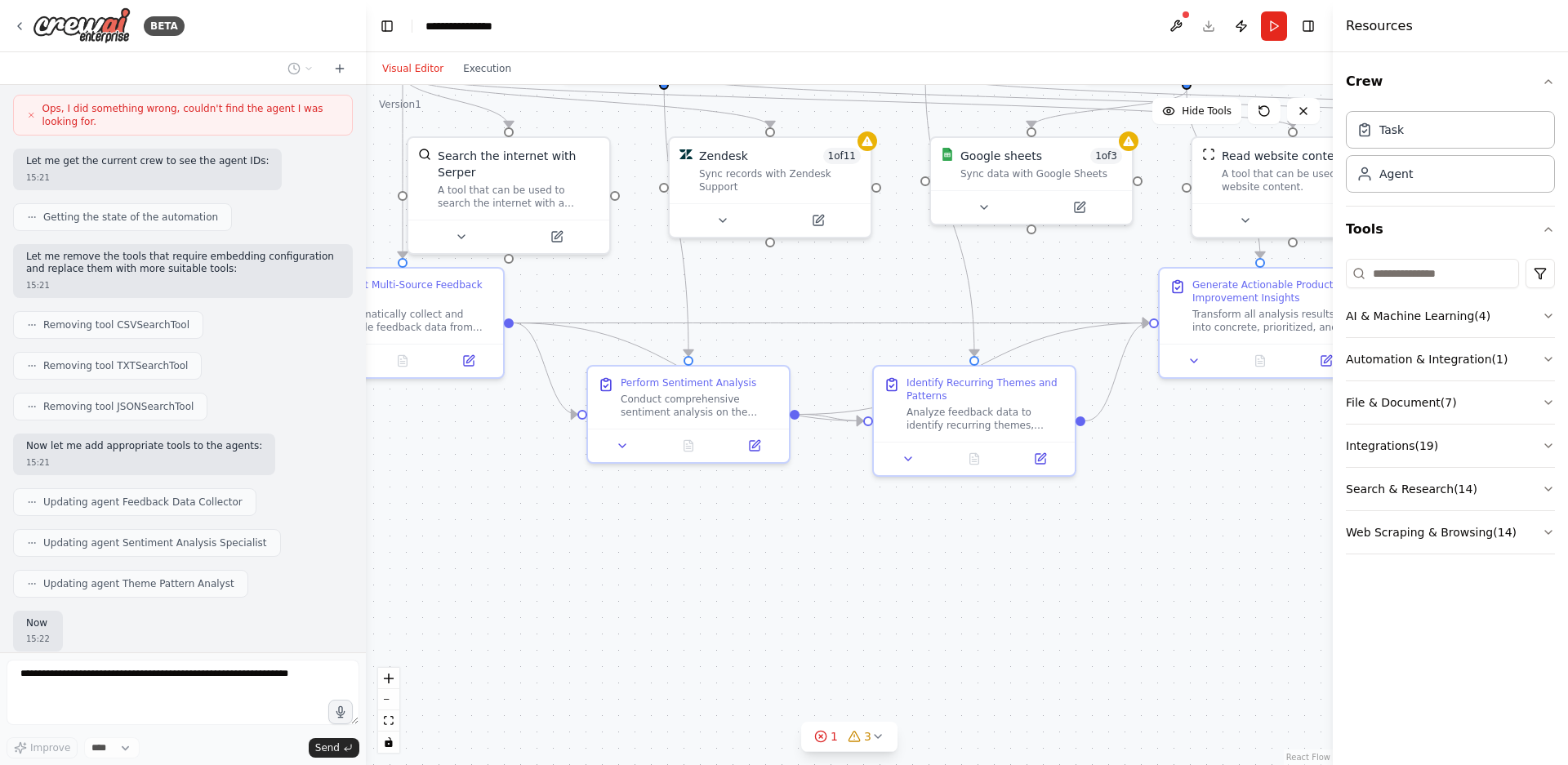
scroll to position [1147, 0]
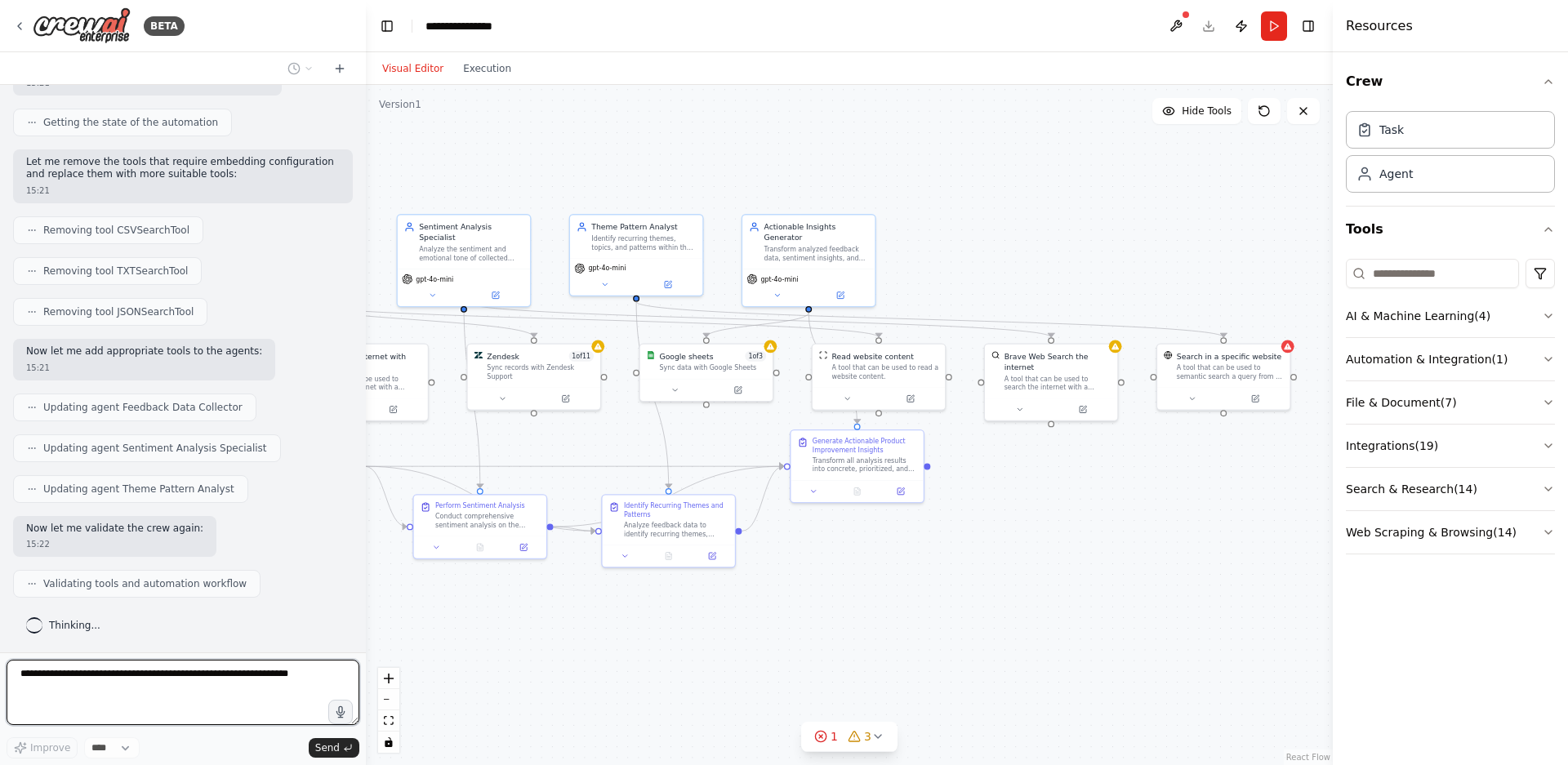
drag, startPoint x: 1132, startPoint y: 561, endPoint x: 873, endPoint y: 621, distance: 265.9
click at [873, 621] on div ".deletable-edge-delete-btn { width: 20px; height: 20px; border: 0px solid #ffff…" at bounding box center [849, 424] width 967 height 680
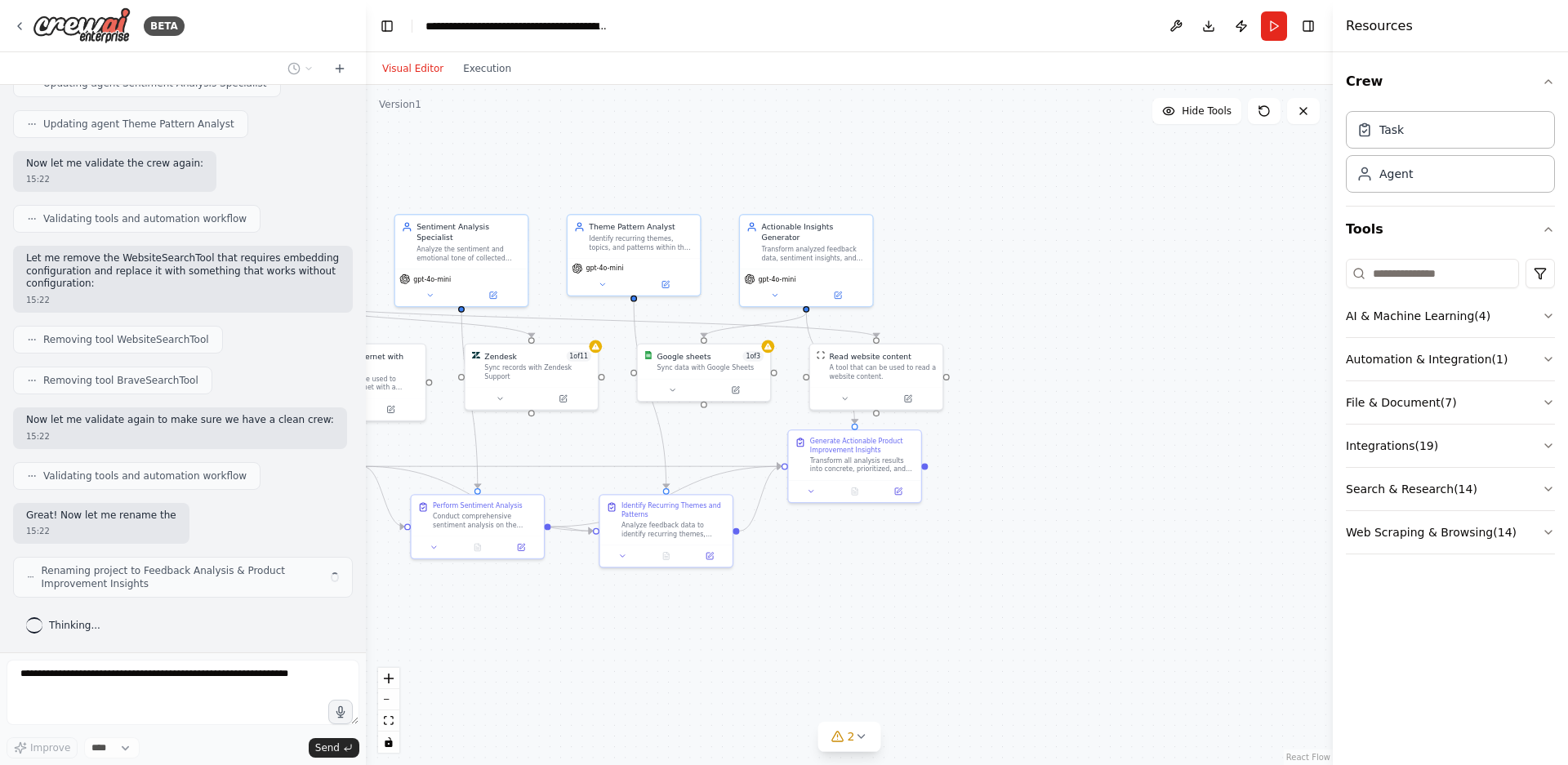
scroll to position [1525, 0]
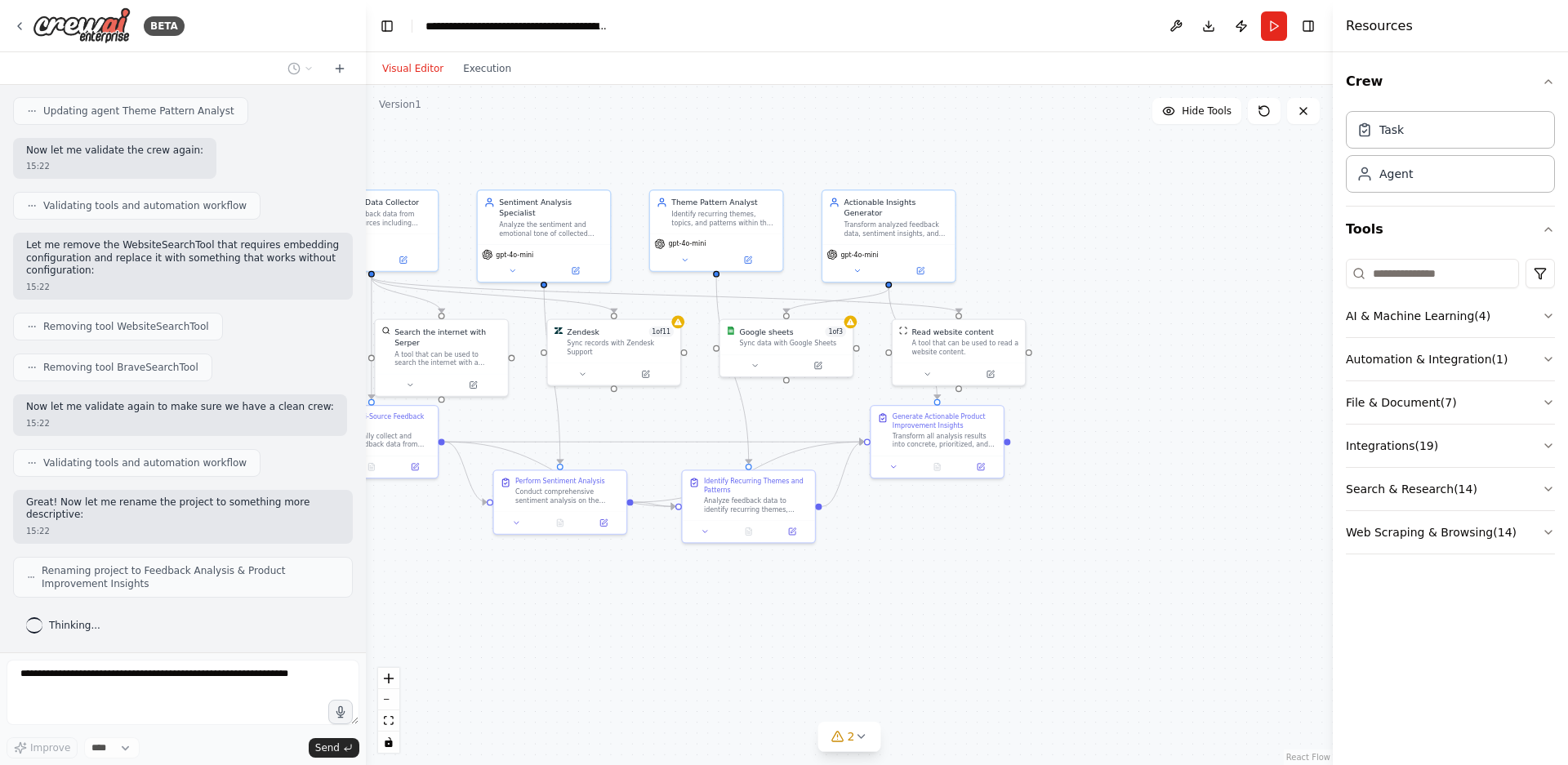
drag, startPoint x: 956, startPoint y: 620, endPoint x: 1145, endPoint y: 562, distance: 197.7
click at [1151, 564] on div ".deletable-edge-delete-btn { width: 20px; height: 20px; border: 0px solid #ffff…" at bounding box center [849, 424] width 967 height 680
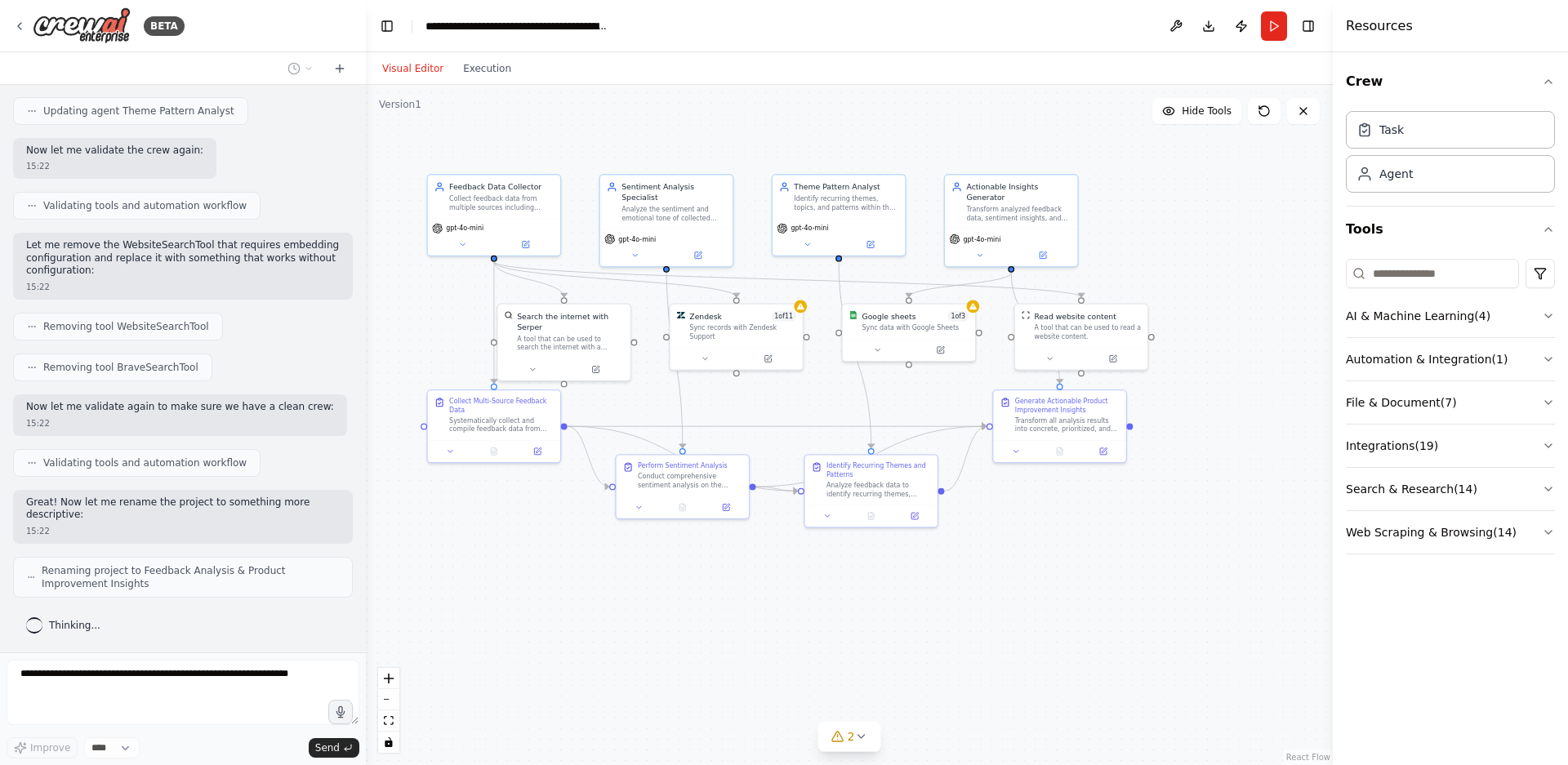
click at [1071, 596] on div ".deletable-edge-delete-btn { width: 20px; height: 20px; border: 0px solid #ffff…" at bounding box center [849, 424] width 967 height 680
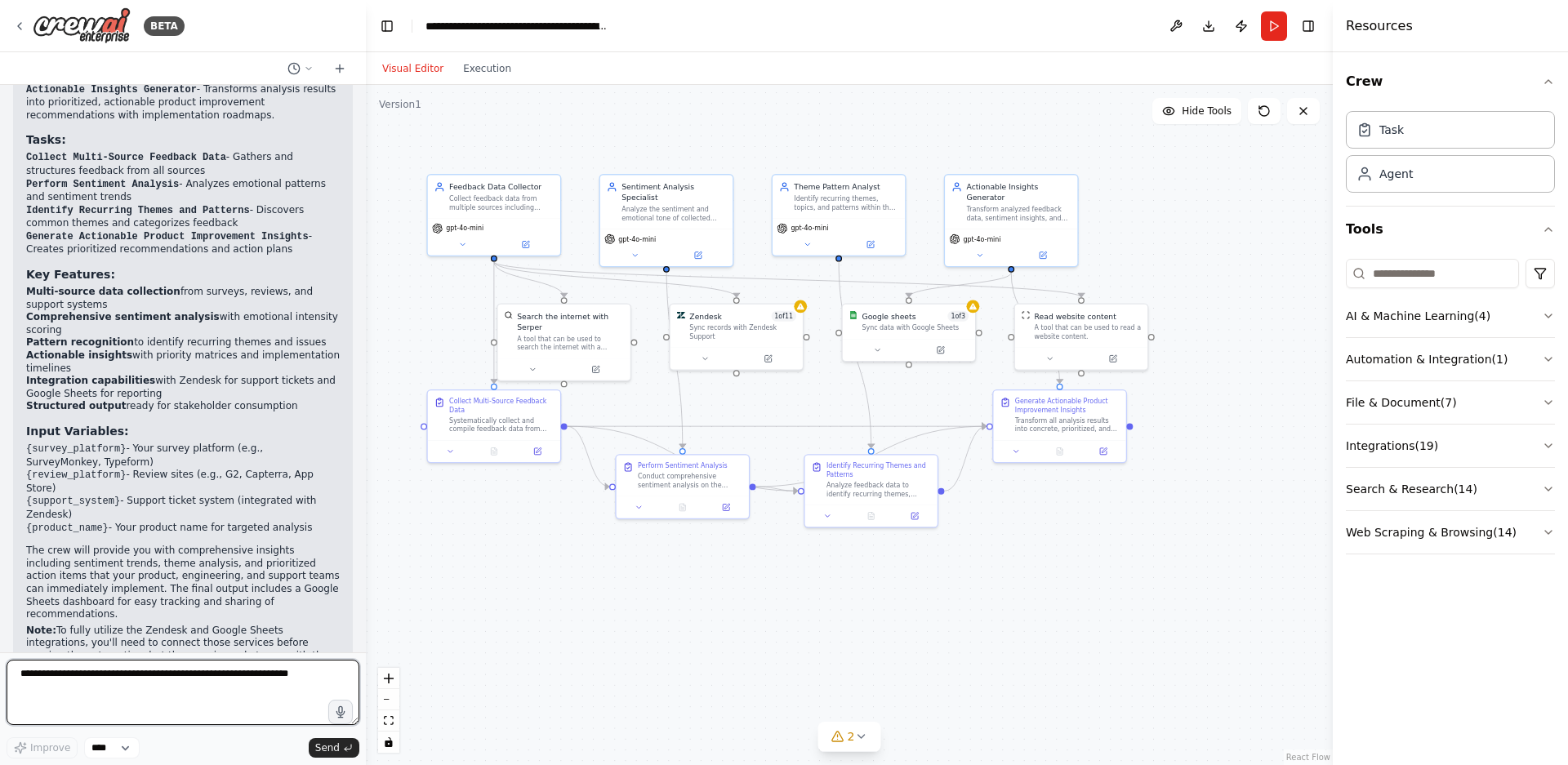
scroll to position [2301, 0]
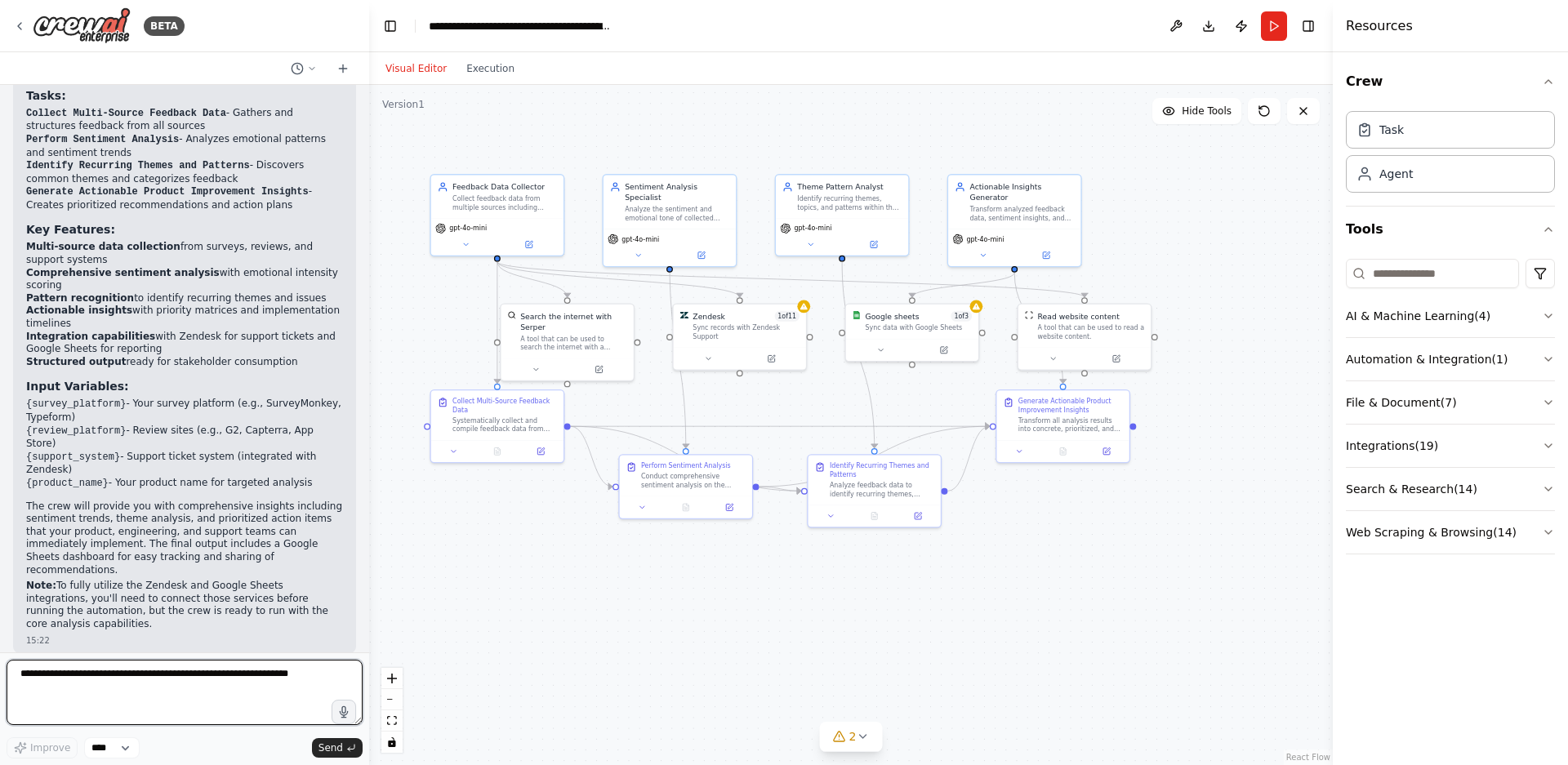
drag, startPoint x: 359, startPoint y: 587, endPoint x: 369, endPoint y: 582, distance: 11.2
click at [369, 582] on div "BETA Develop a crew that collects feedback from multiple sources (surveys, revi…" at bounding box center [784, 382] width 1568 height 765
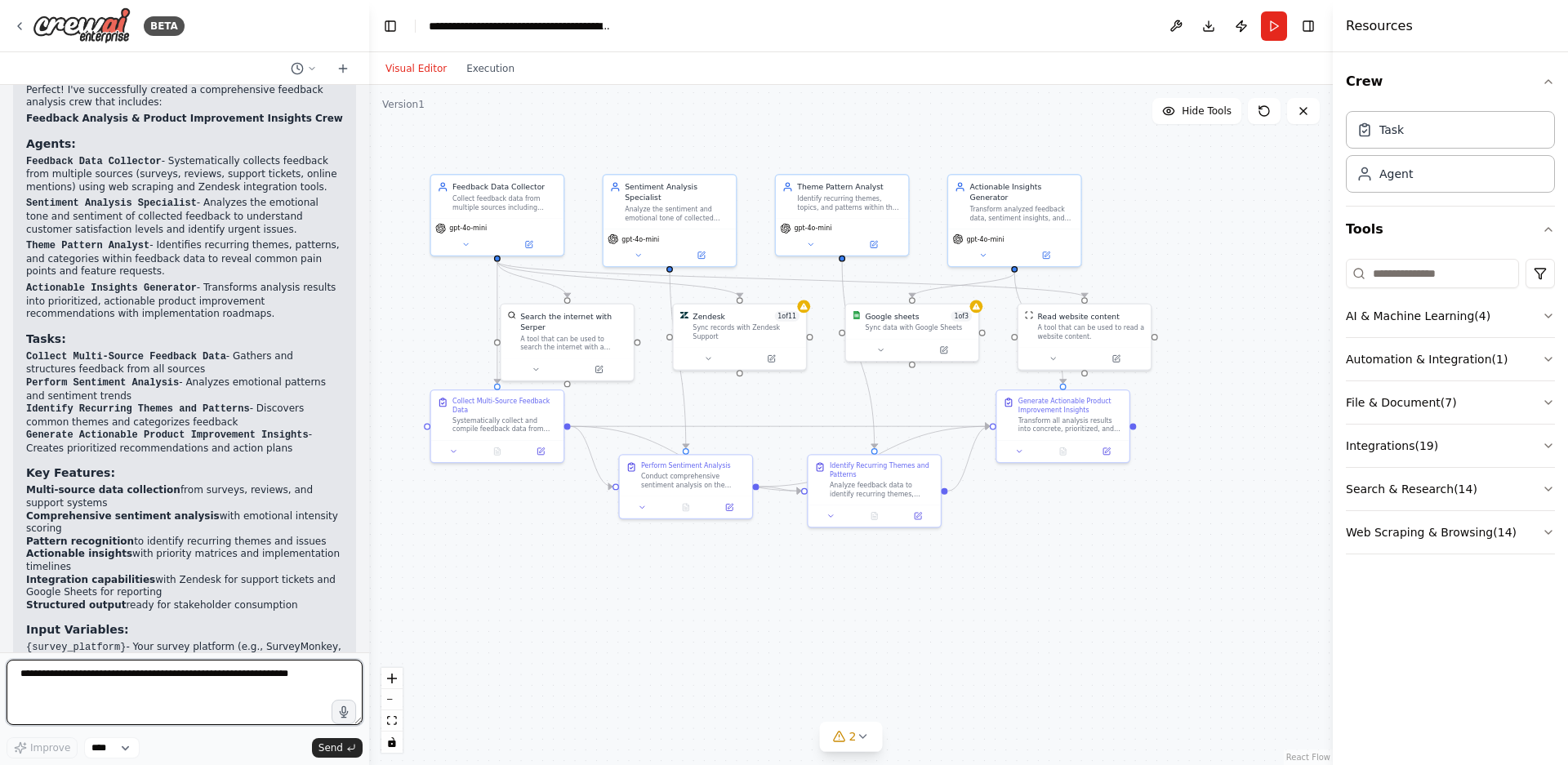
scroll to position [2140, 0]
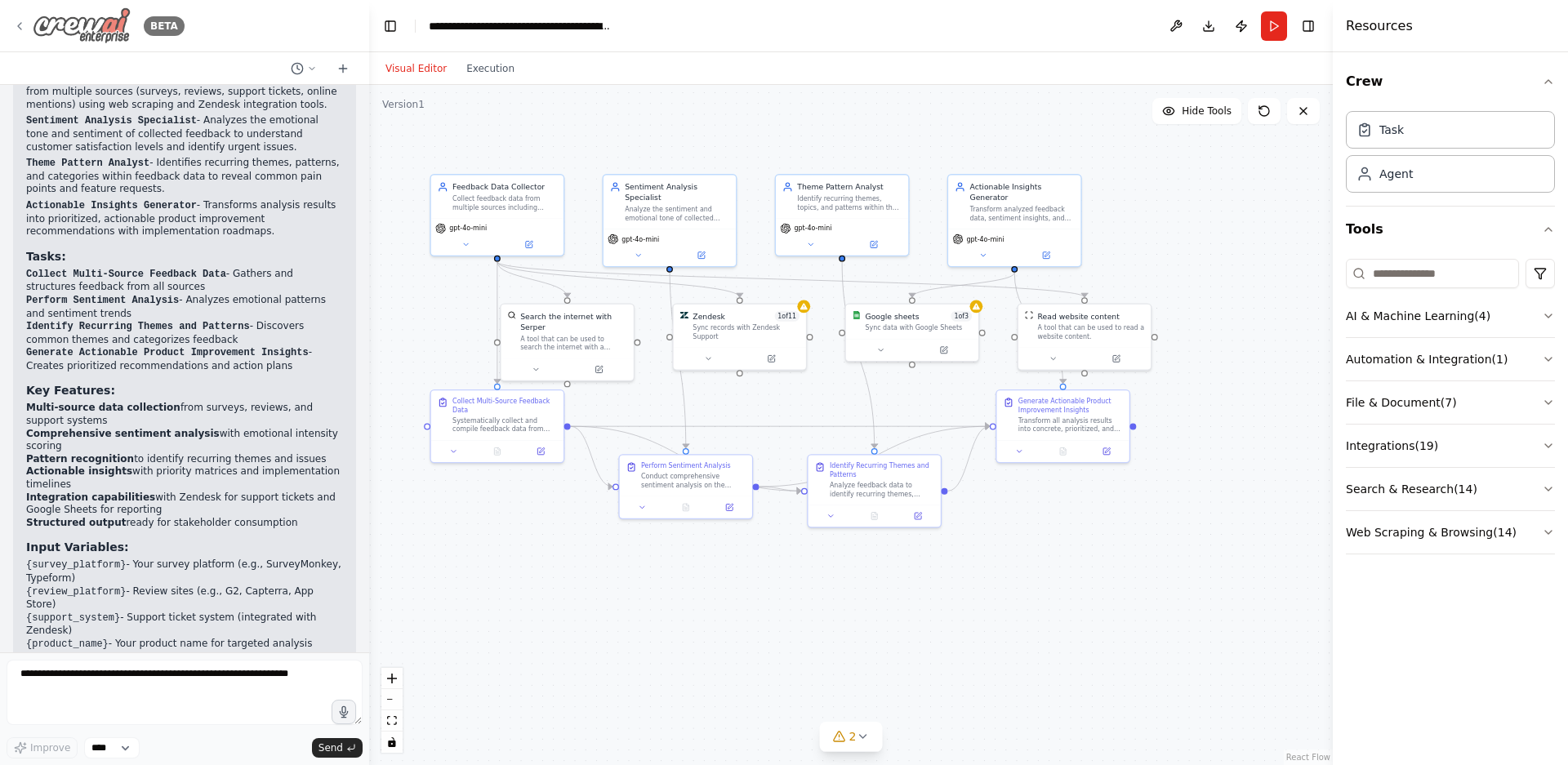
click at [18, 29] on icon at bounding box center [19, 25] width 13 height 13
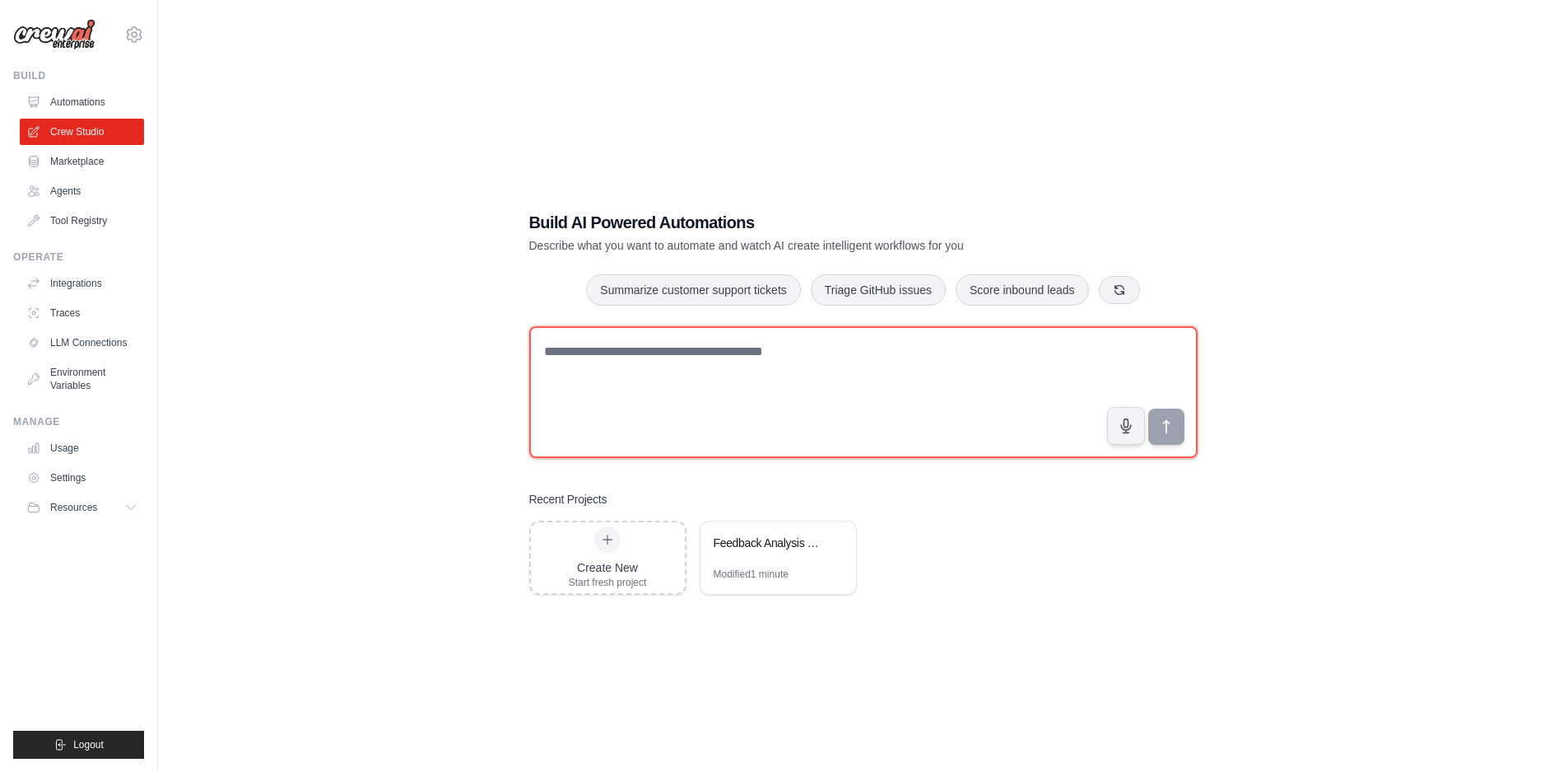
click at [669, 374] on textarea at bounding box center [864, 392] width 668 height 131
type textarea "*"
type textarea "**********"
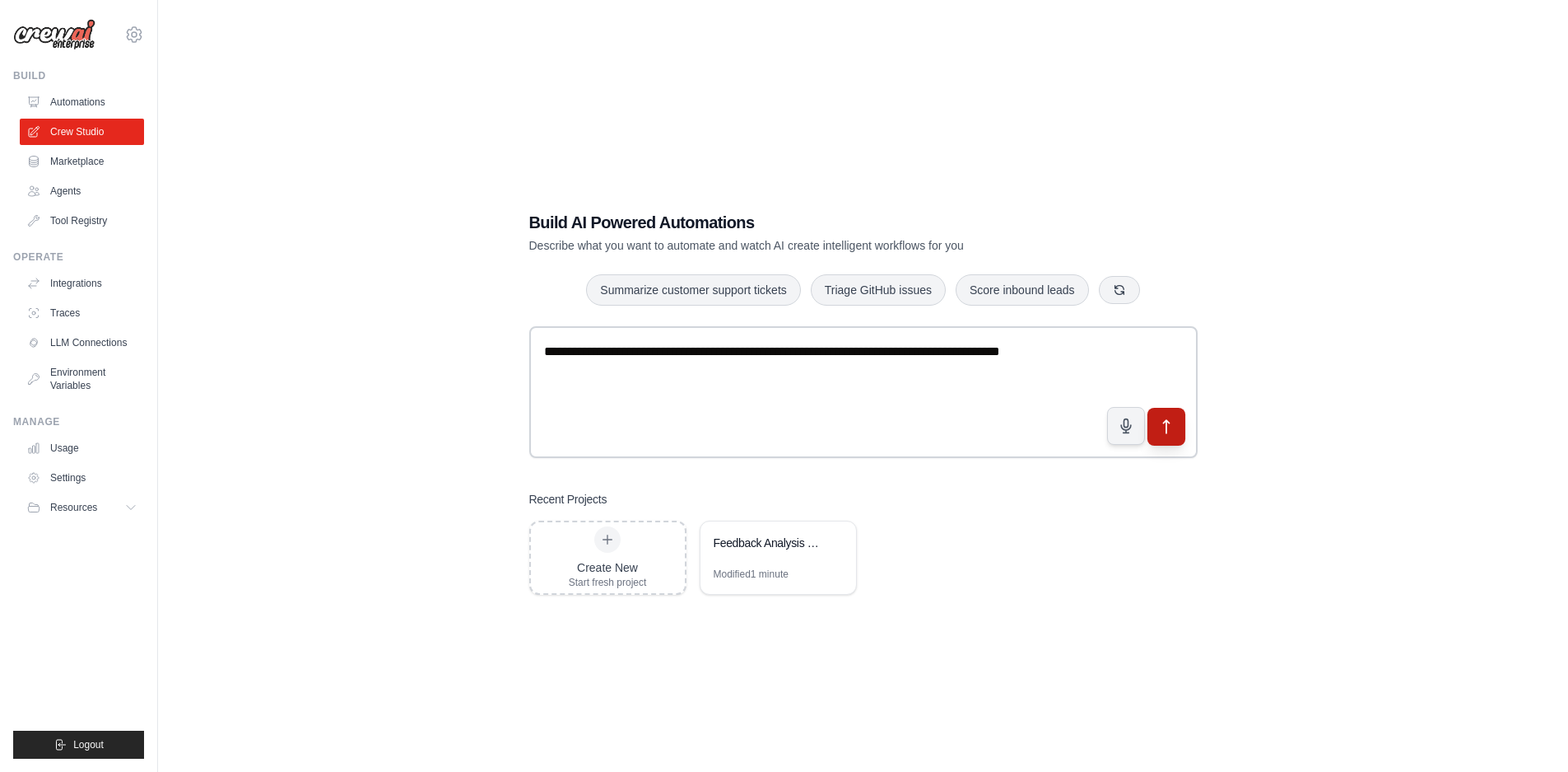
click at [1160, 419] on icon "submit" at bounding box center [1166, 427] width 17 height 17
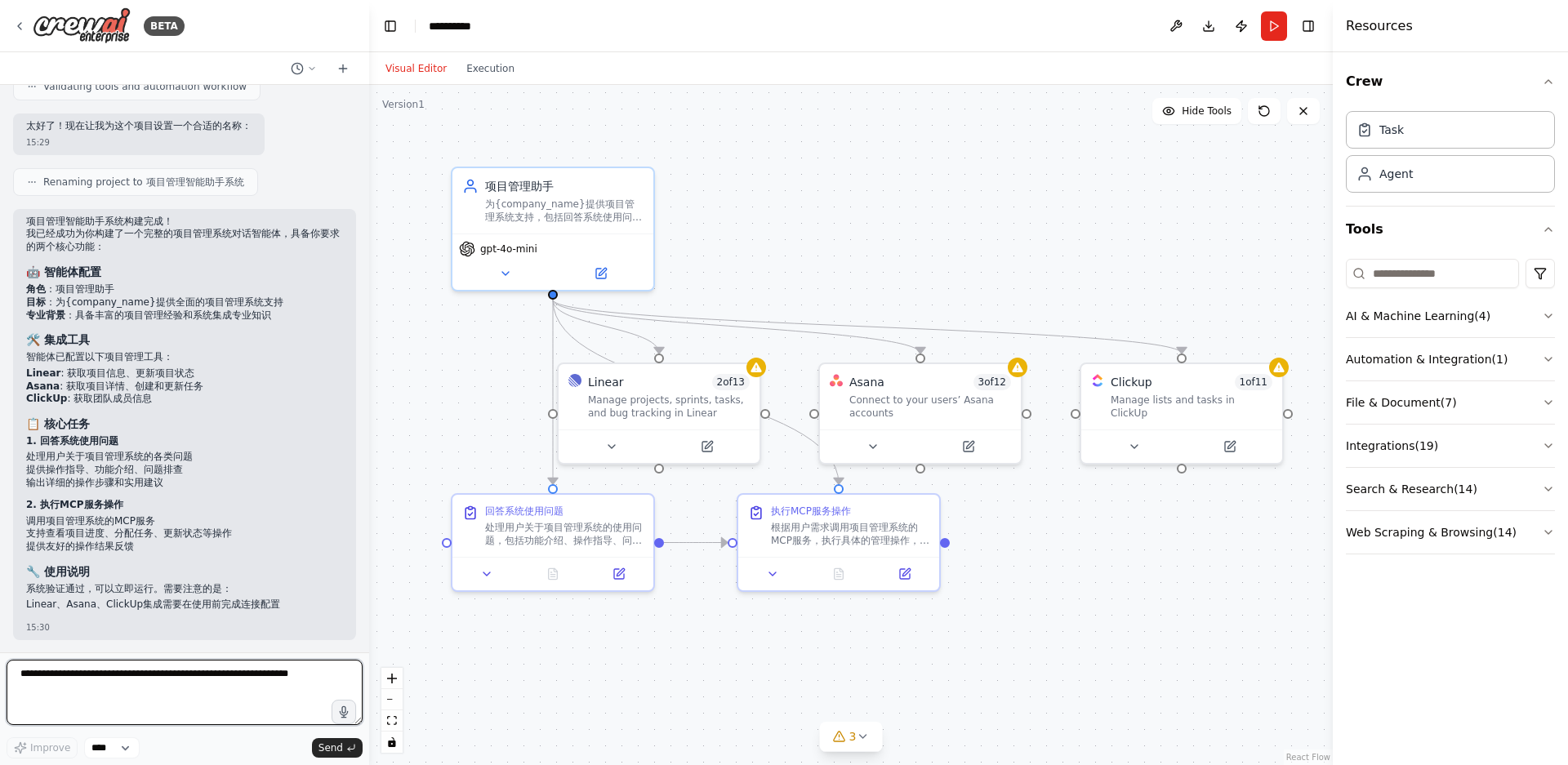
scroll to position [1462, 0]
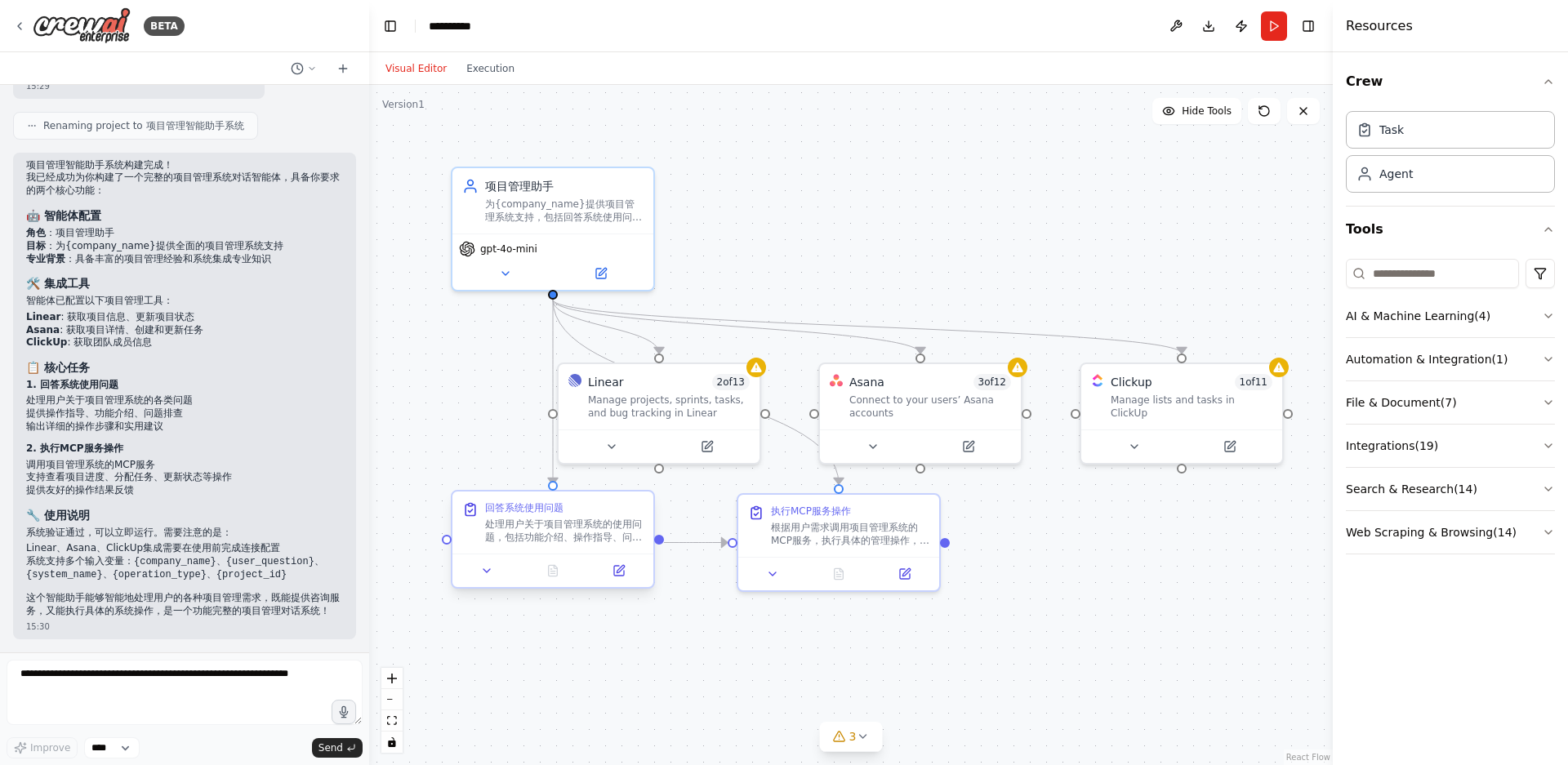
click at [538, 520] on div "处理用户关于项目管理系统的使用问题，包括功能介绍、操作指导、问题排查和最佳实践建议。针对{user_question}提供详细、准确且易于理解的回答，帮助用户…" at bounding box center [564, 530] width 158 height 26
click at [524, 205] on div "为{company_name}提供项目管理系统支持，包括回答系统使用问题、协助用户操作，以及调用MCP服务完成项目进度查看、任务分配等管理操作" at bounding box center [564, 207] width 158 height 26
click at [529, 205] on div "为{company_name}提供项目管理系统支持，包括回答系统使用问题、协助用户操作，以及调用MCP服务完成项目进度查看、任务分配等管理操作" at bounding box center [564, 207] width 158 height 26
click at [1009, 221] on div ".deletable-edge-delete-btn { width: 20px; height: 20px; border: 0px solid #ffff…" at bounding box center [850, 424] width 963 height 680
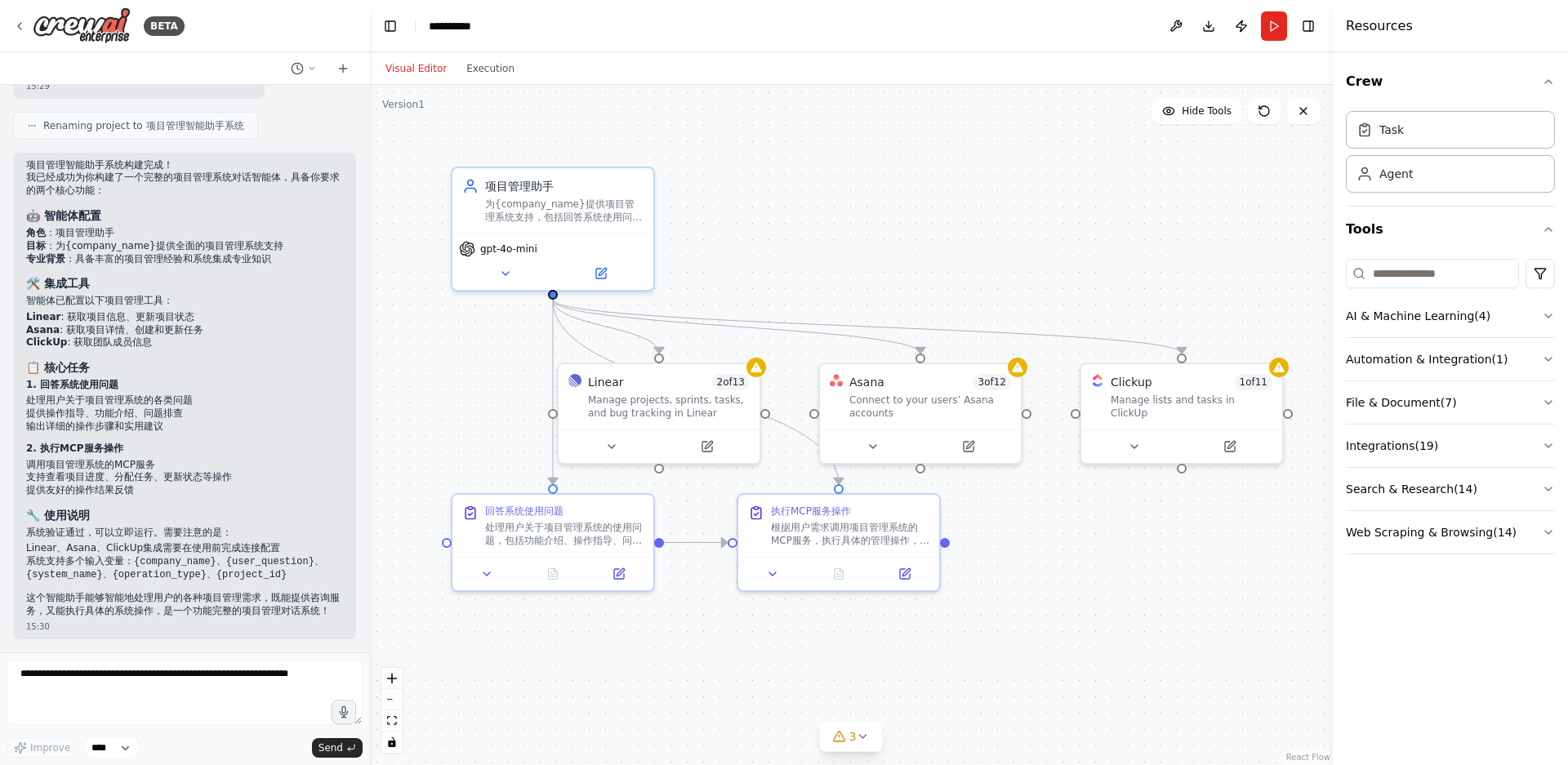
click at [1039, 216] on div ".deletable-edge-delete-btn { width: 20px; height: 20px; border: 0px solid #ffff…" at bounding box center [850, 424] width 963 height 680
click at [863, 729] on button "3" at bounding box center [851, 737] width 63 height 30
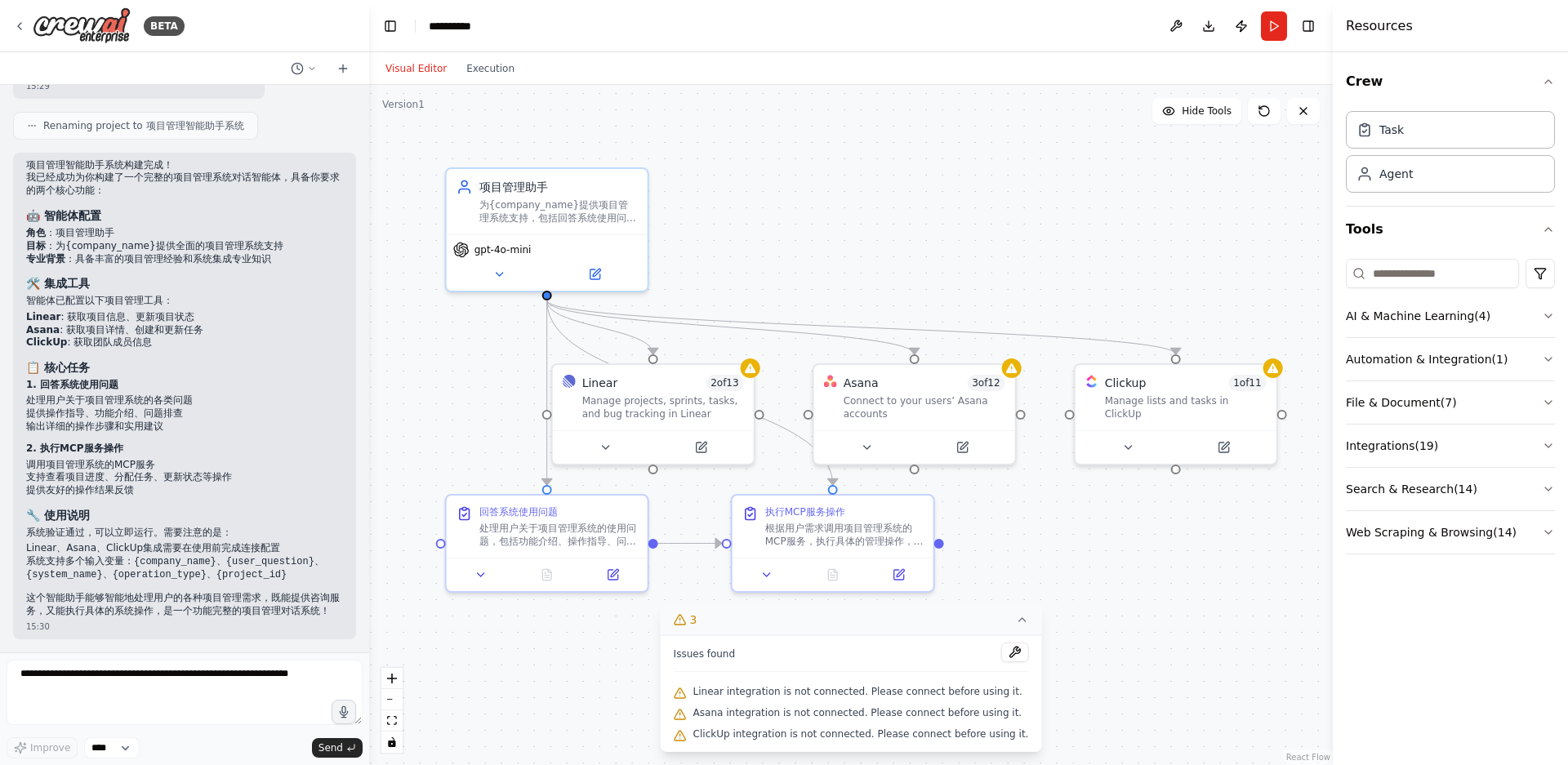
click at [1018, 622] on icon at bounding box center [1021, 619] width 13 height 13
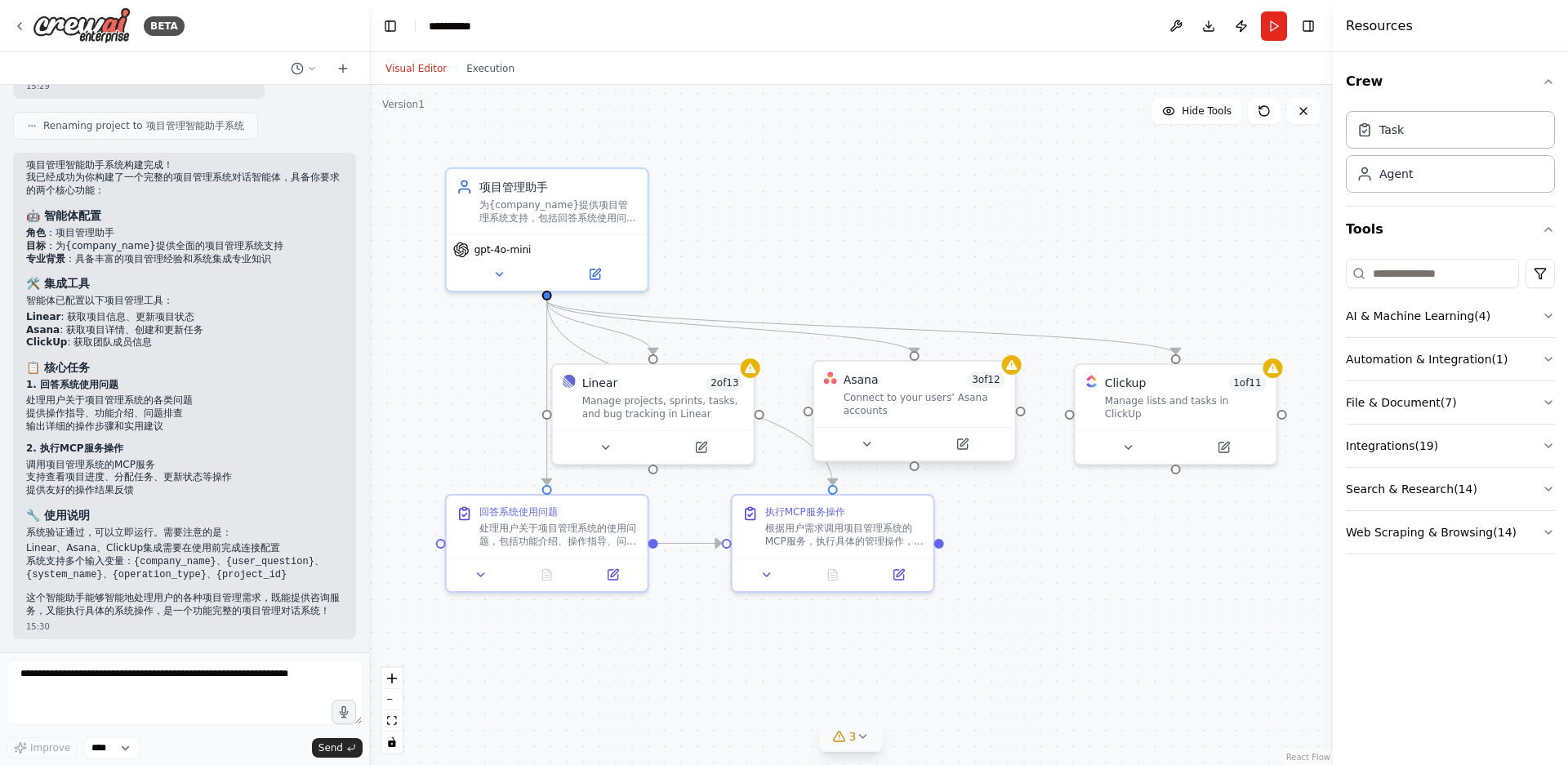
click at [1004, 384] on span "3 of 12" at bounding box center [985, 379] width 38 height 16
click at [1015, 369] on icon at bounding box center [1012, 365] width 11 height 10
click at [1275, 21] on button "Run" at bounding box center [1274, 26] width 26 height 30
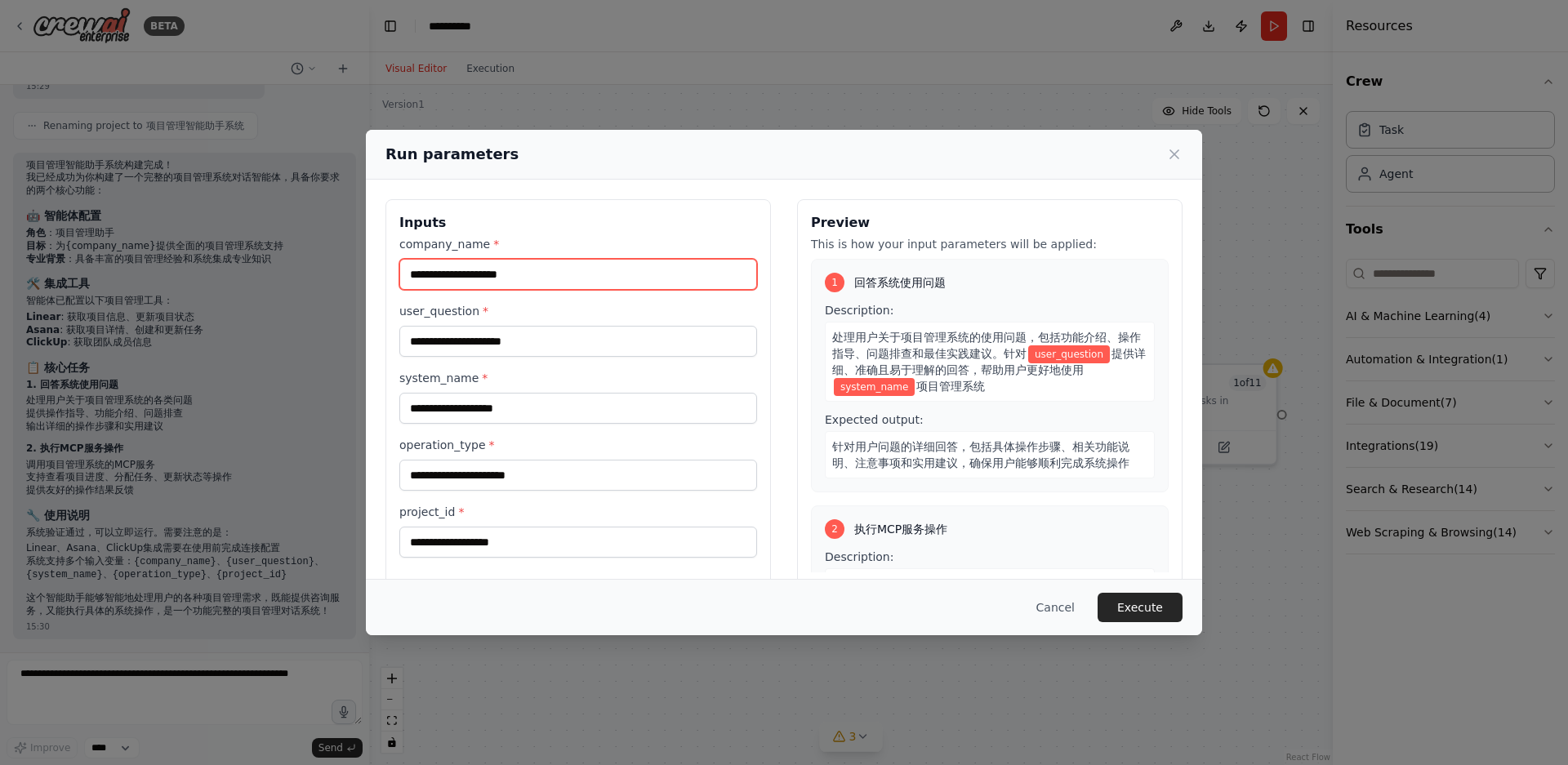
click at [608, 283] on input "company_name *" at bounding box center [578, 274] width 358 height 31
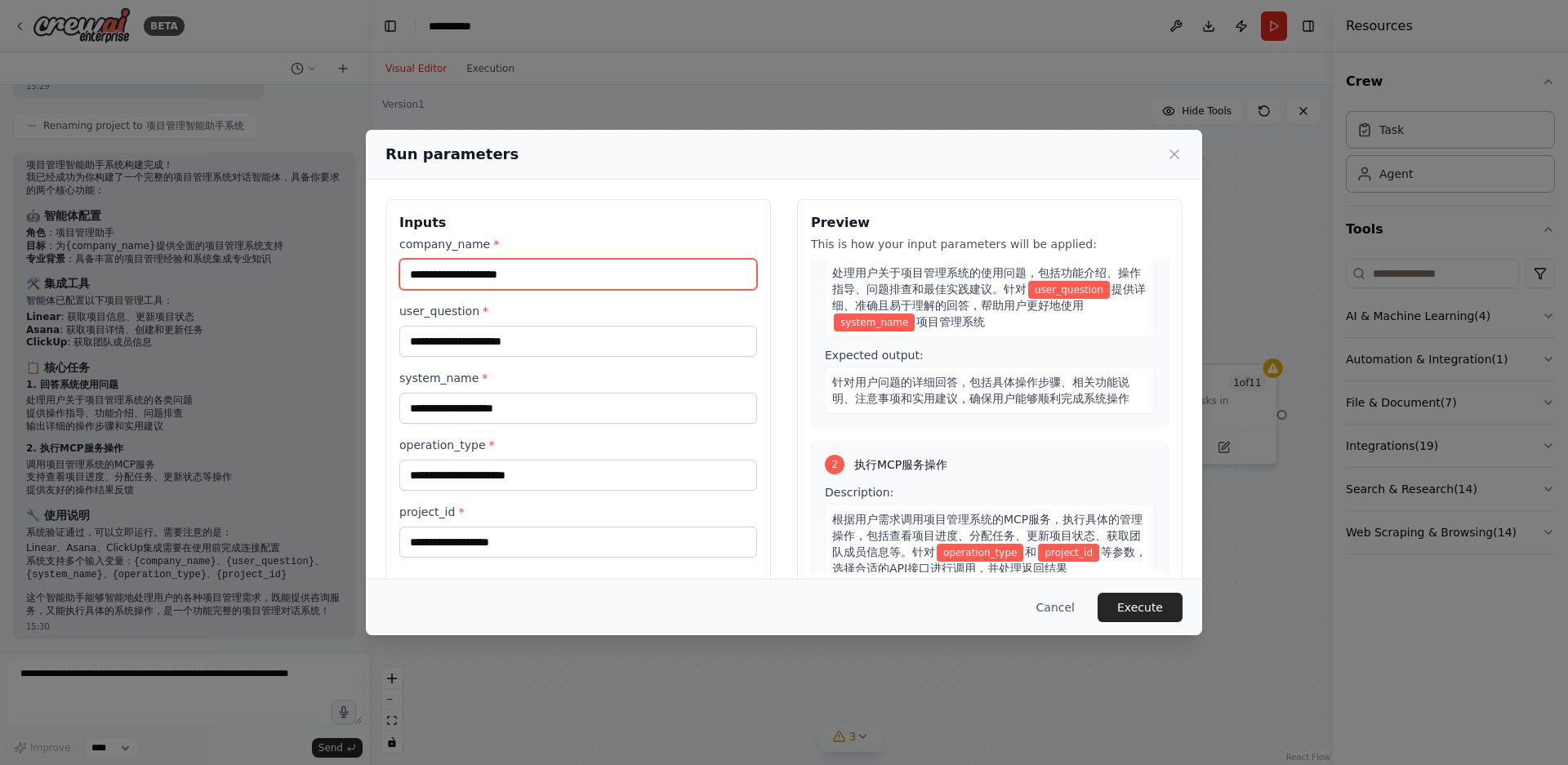
scroll to position [216, 0]
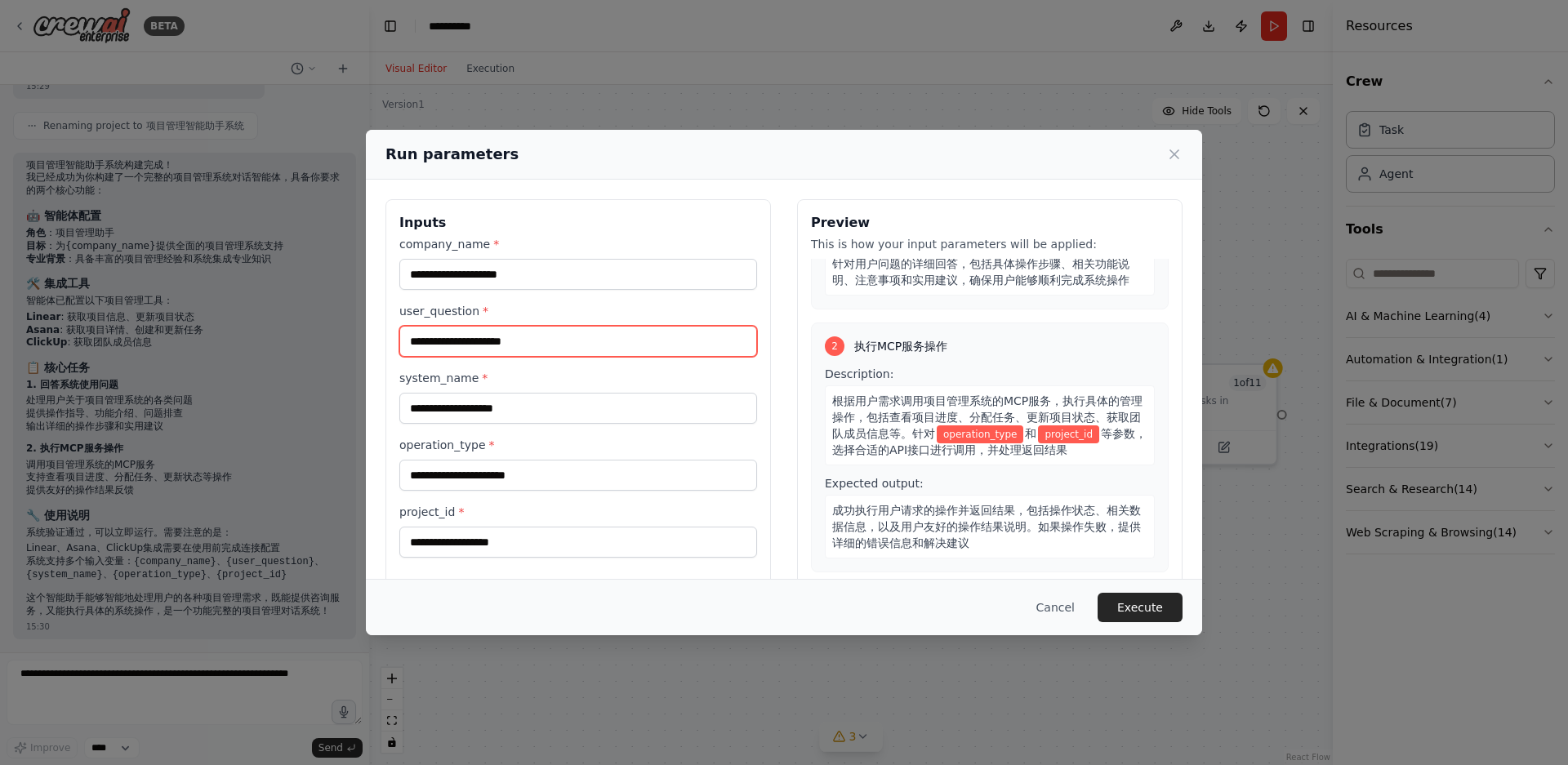
click at [516, 331] on input "user_question *" at bounding box center [578, 341] width 358 height 31
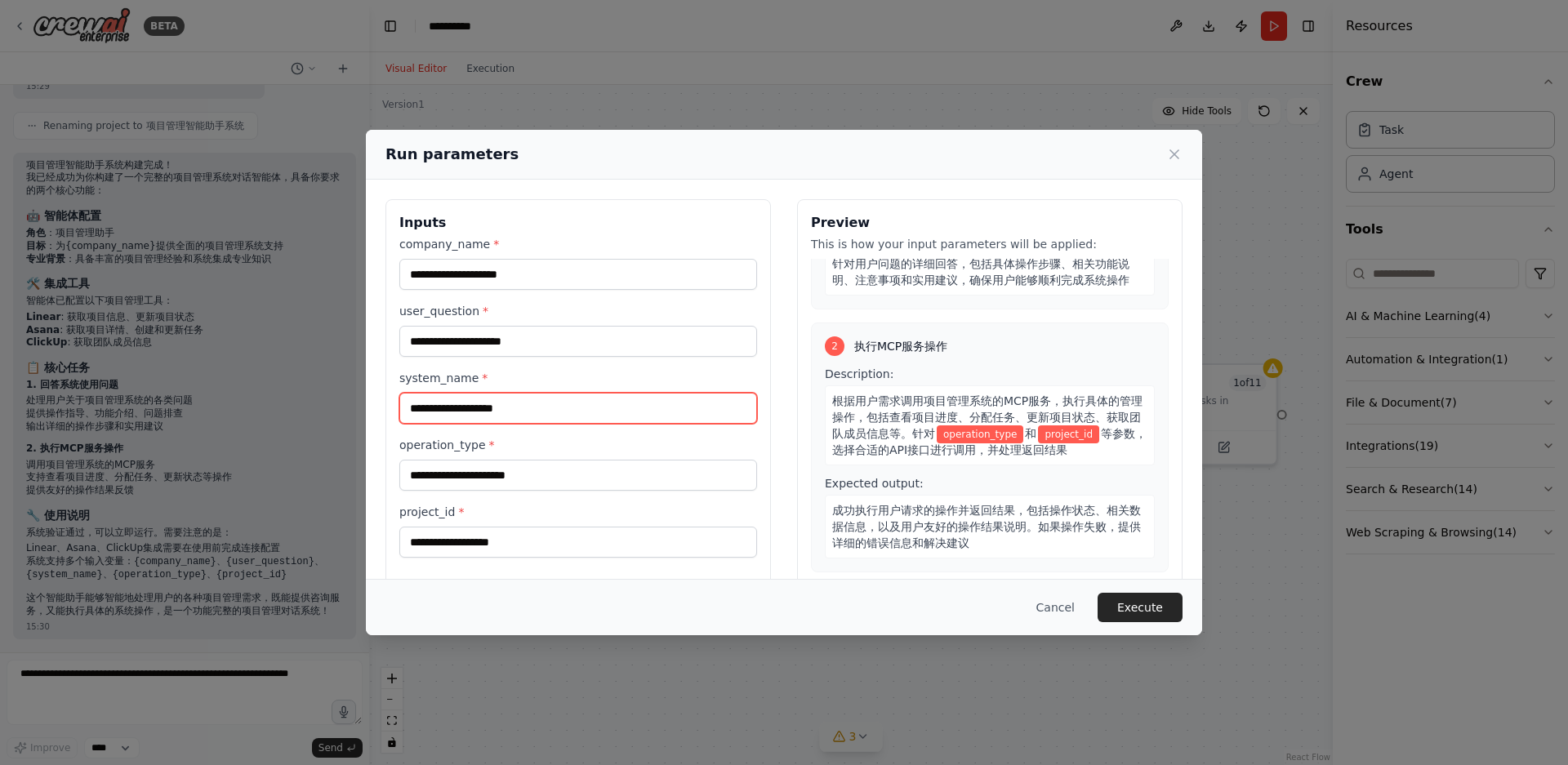
click at [510, 412] on input "system_name *" at bounding box center [578, 407] width 358 height 31
click at [513, 462] on input "operation_type *" at bounding box center [578, 475] width 358 height 31
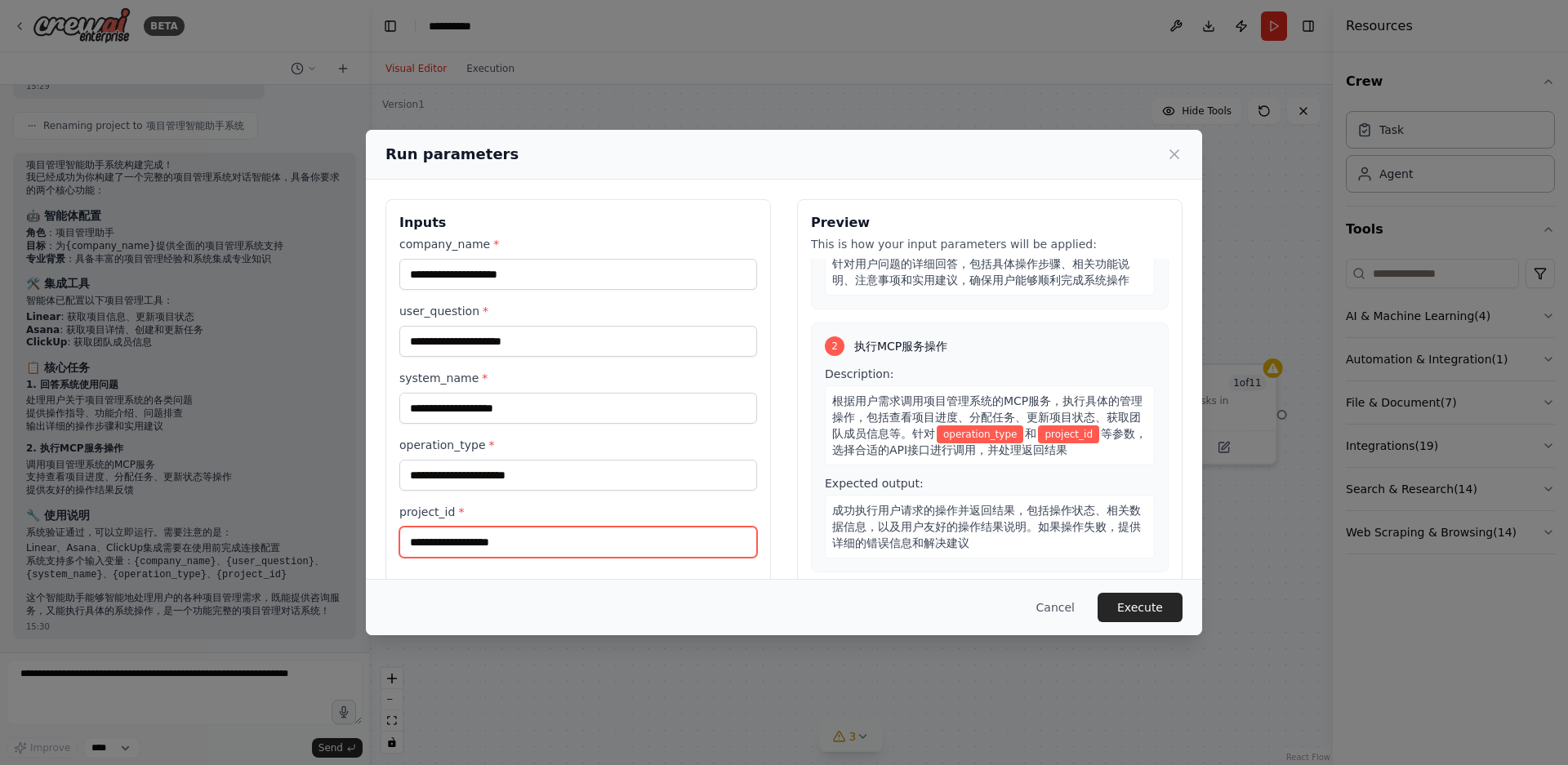
click at [506, 531] on input "project_id *" at bounding box center [578, 542] width 358 height 31
click at [509, 550] on input "project_id *" at bounding box center [578, 542] width 358 height 31
click at [1054, 609] on button "Cancel" at bounding box center [1055, 607] width 64 height 30
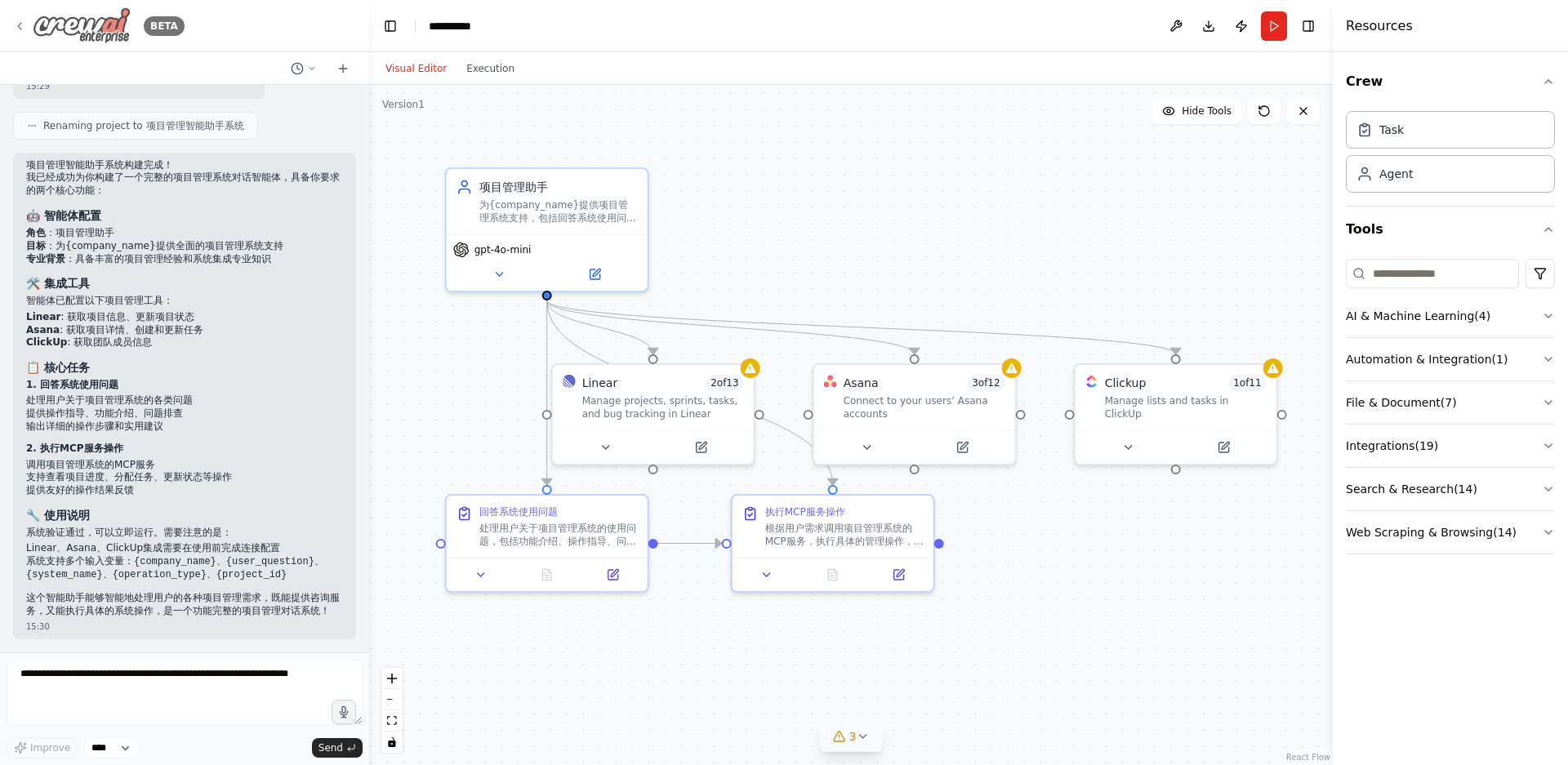
click at [25, 25] on icon at bounding box center [19, 25] width 13 height 13
